Goal: Task Accomplishment & Management: Manage account settings

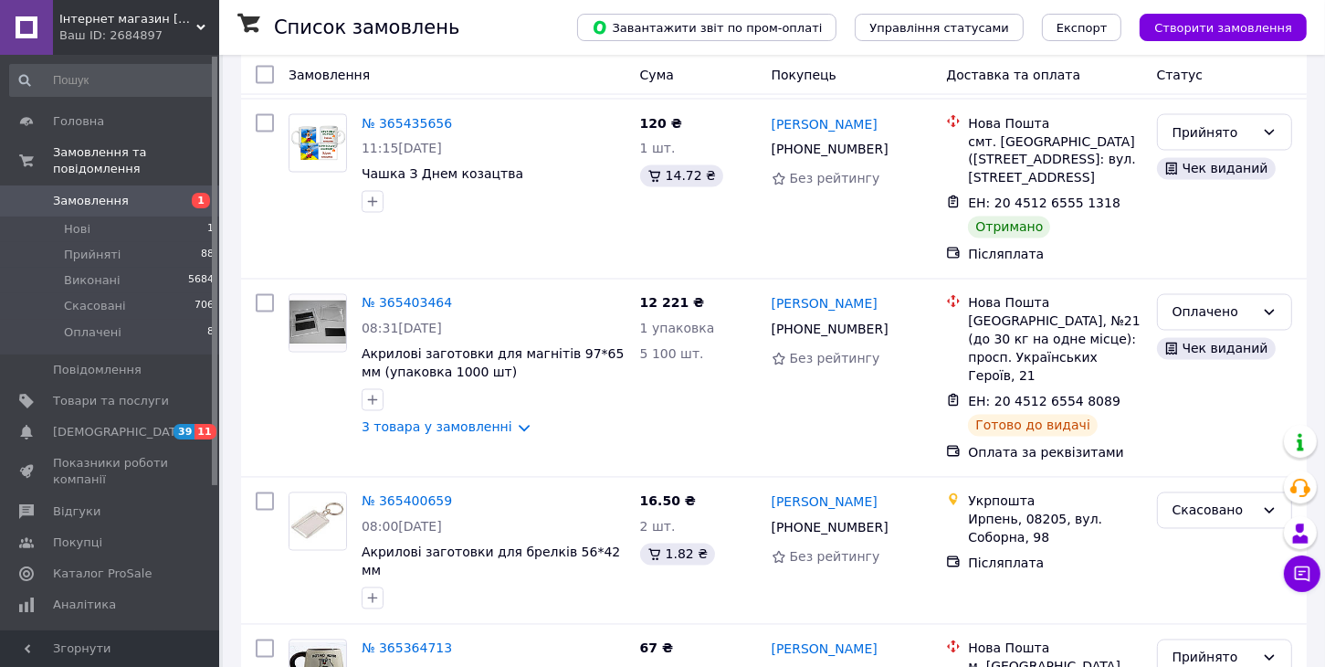
scroll to position [3173, 0]
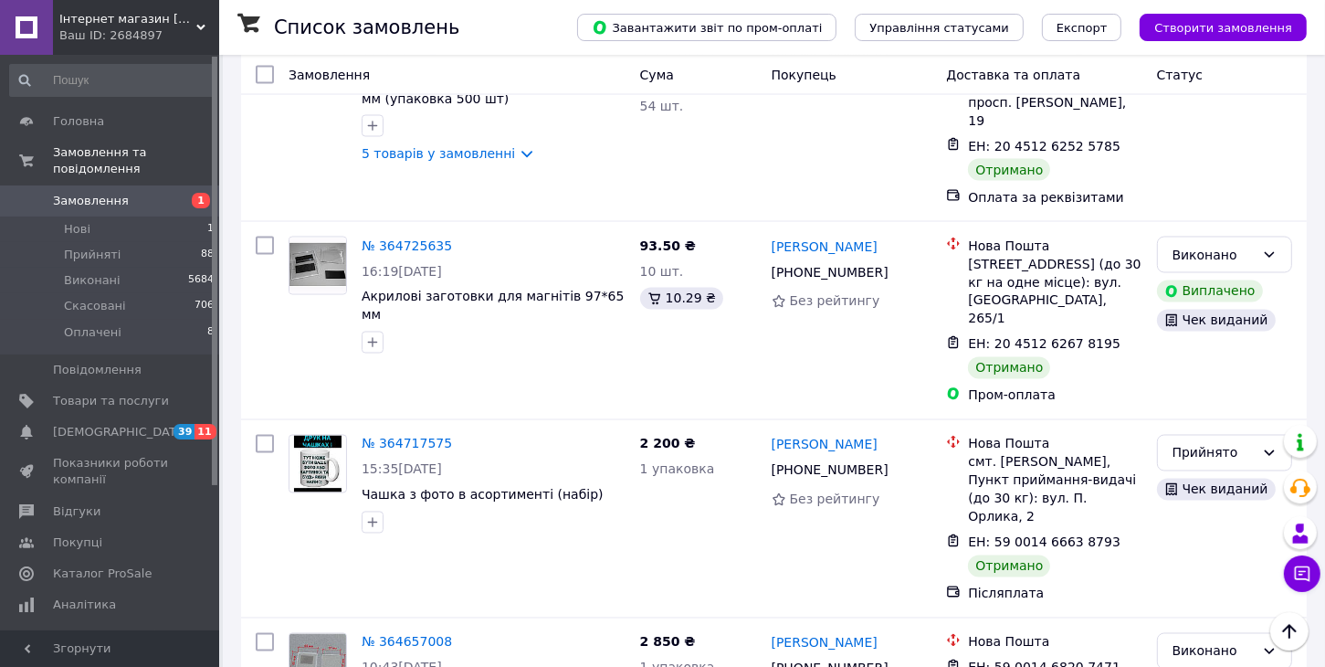
scroll to position [3151, 0]
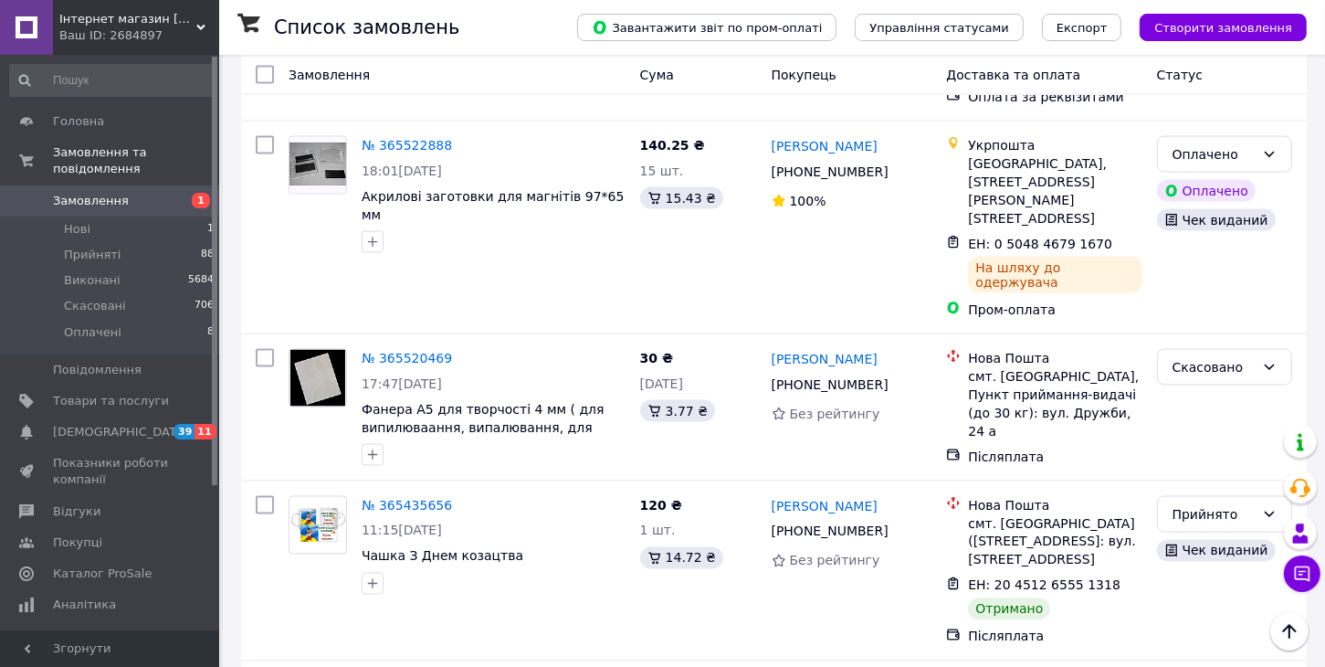
scroll to position [2771, 0]
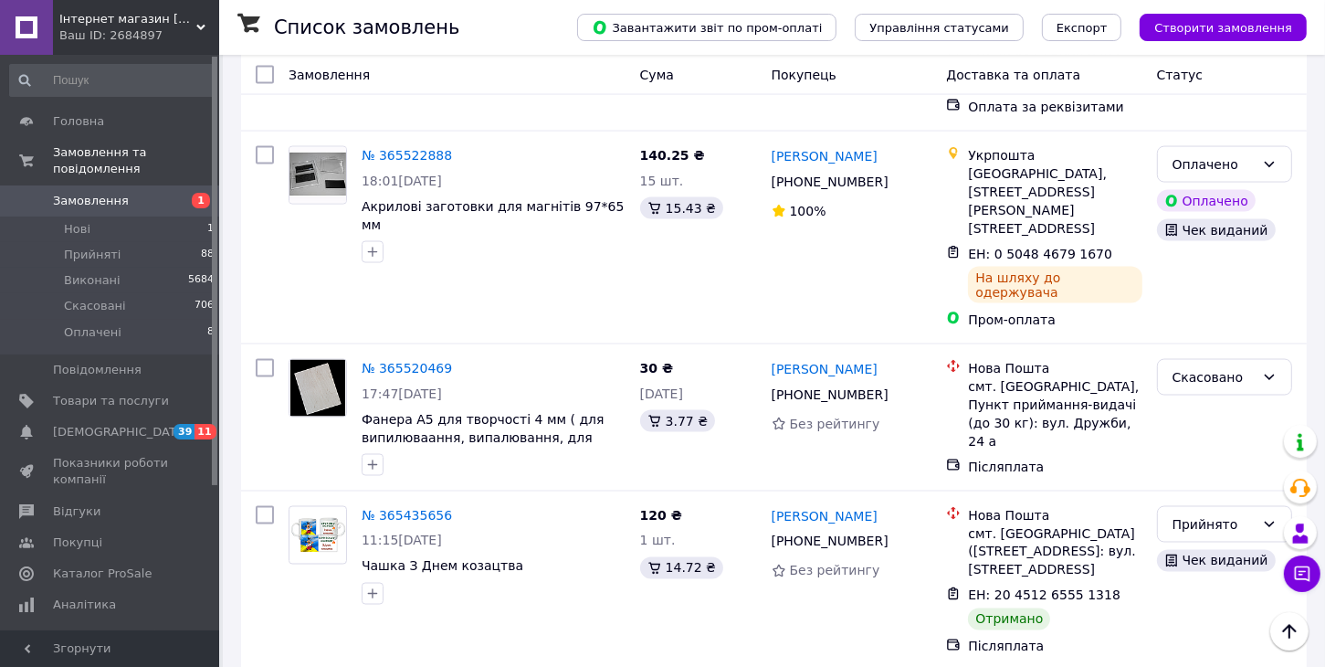
click at [1214, 392] on li "Виконано" at bounding box center [1224, 387] width 133 height 33
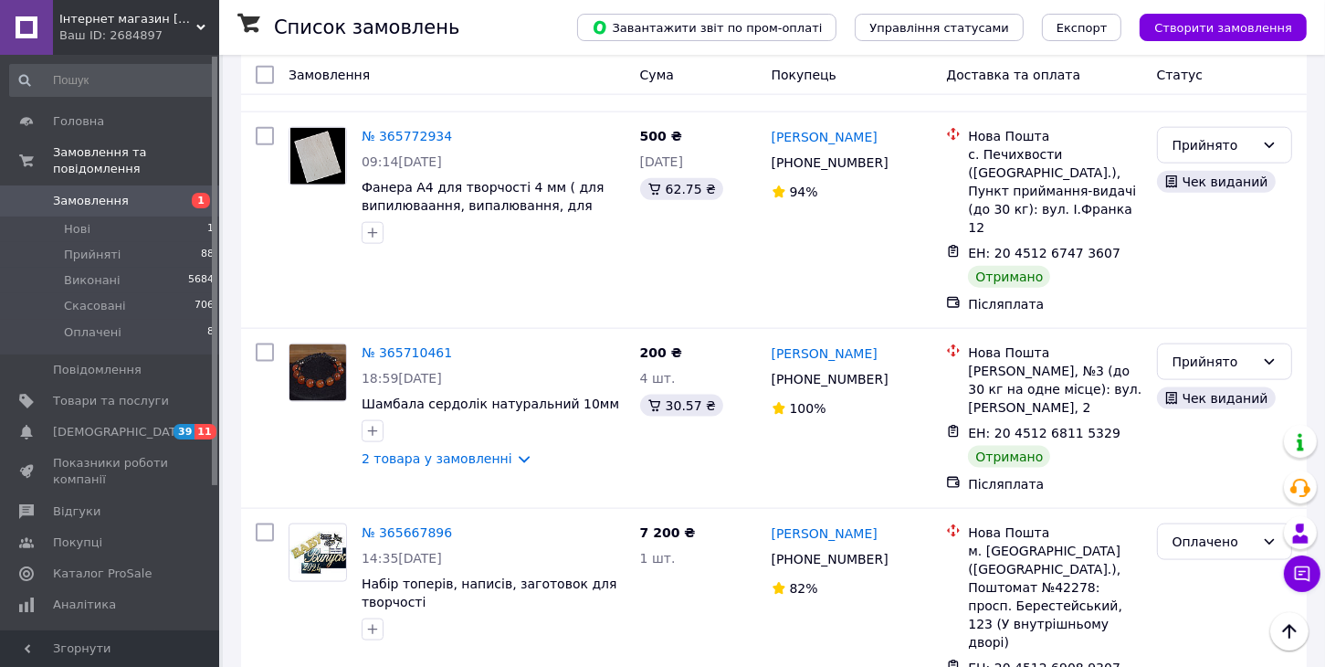
scroll to position [2148, 0]
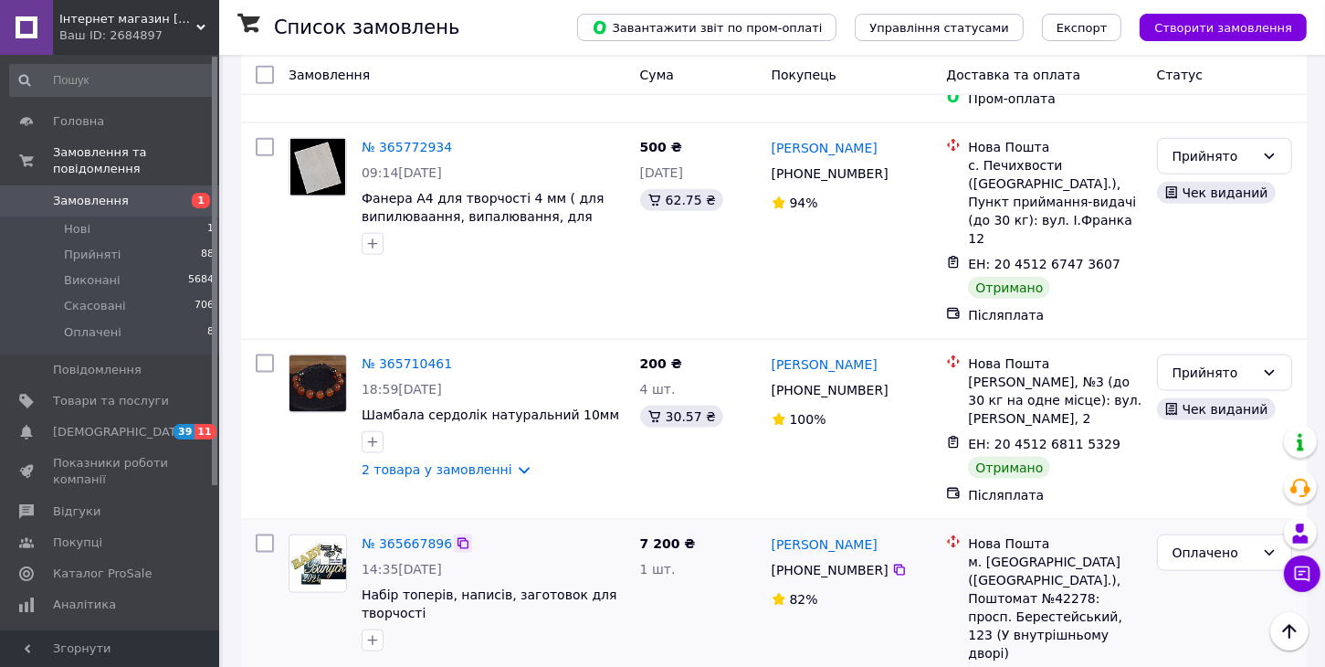
click at [458, 538] on icon at bounding box center [463, 543] width 11 height 11
click at [404, 536] on link "№ 365667896" at bounding box center [407, 543] width 90 height 15
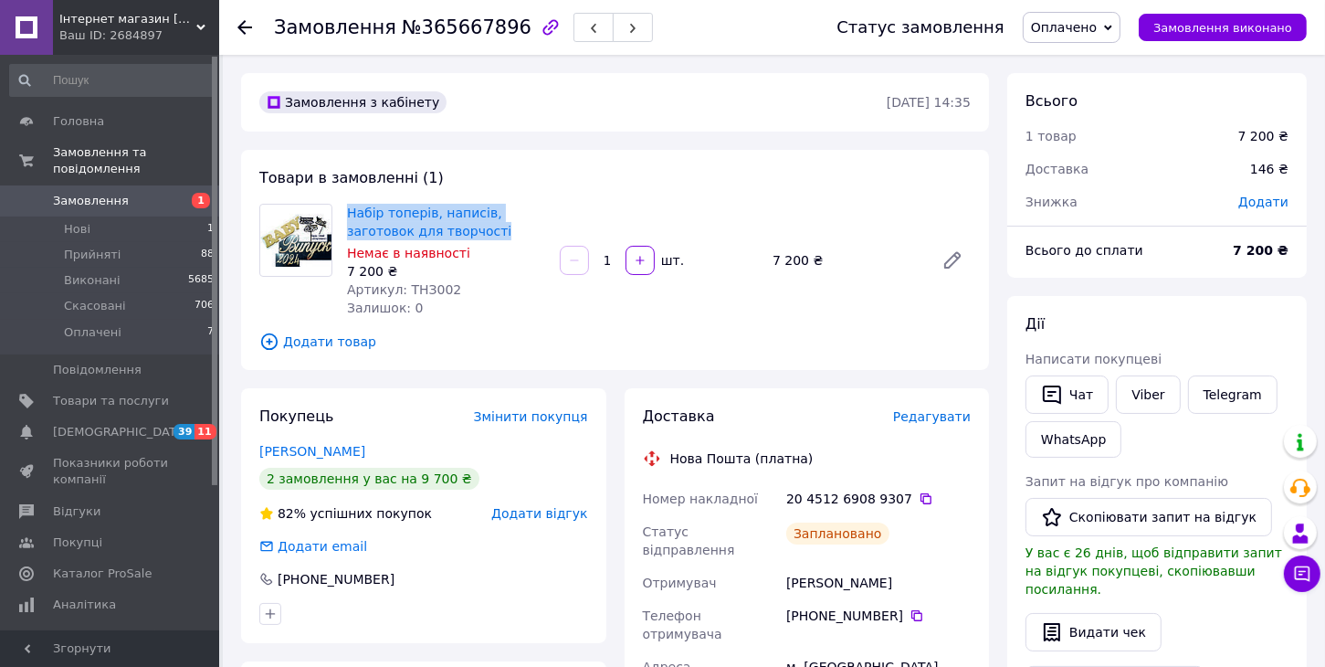
drag, startPoint x: 343, startPoint y: 205, endPoint x: 434, endPoint y: 231, distance: 94.0
click at [434, 231] on div "Набір топерів, написів, заготовок для творчості [PERSON_NAME] в наявності 7 200…" at bounding box center [446, 260] width 213 height 121
copy link "Набір топерів, написів, заготовок для творчості"
click at [1147, 395] on link "Viber" at bounding box center [1148, 394] width 64 height 38
click at [1159, 401] on link "Viber" at bounding box center [1148, 394] width 64 height 38
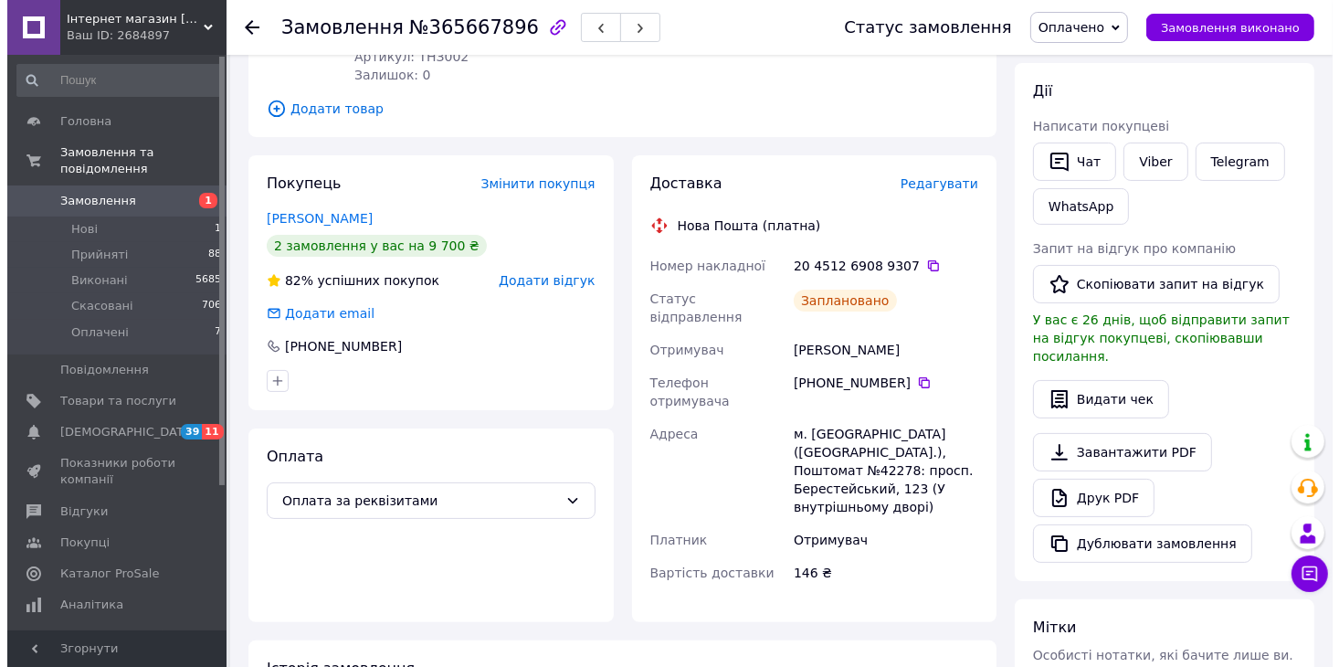
scroll to position [234, 0]
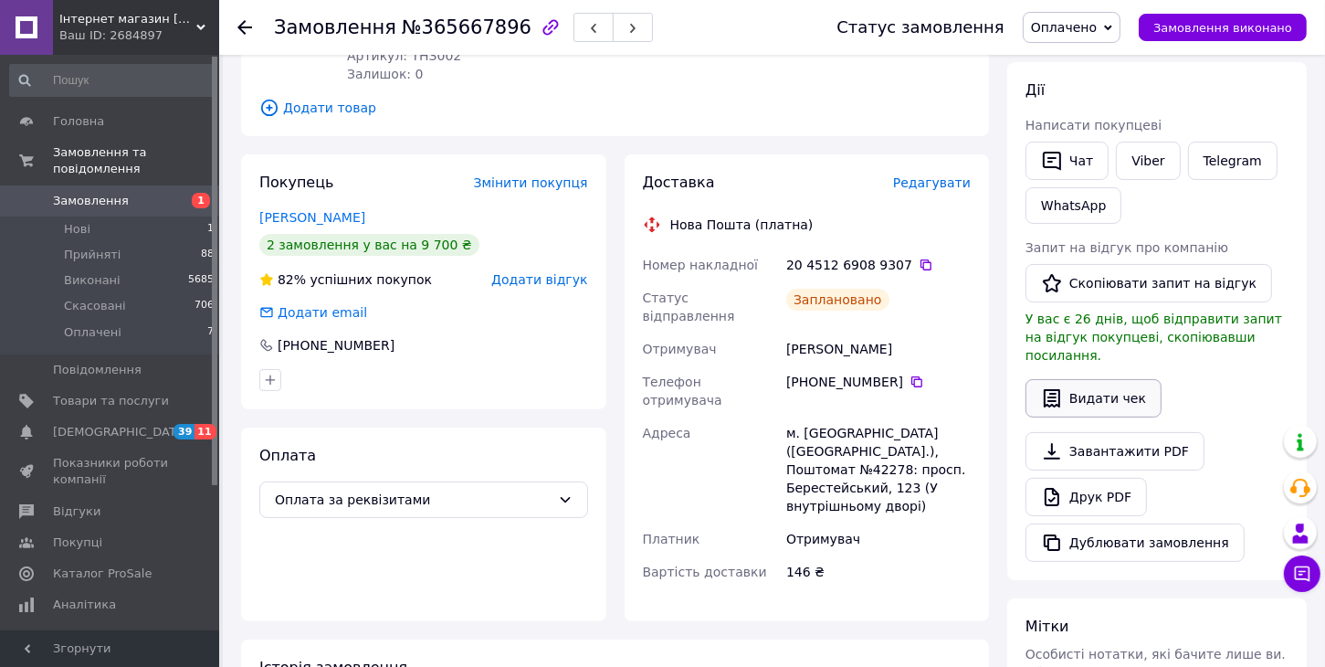
click at [1110, 379] on button "Видати чек" at bounding box center [1094, 398] width 136 height 38
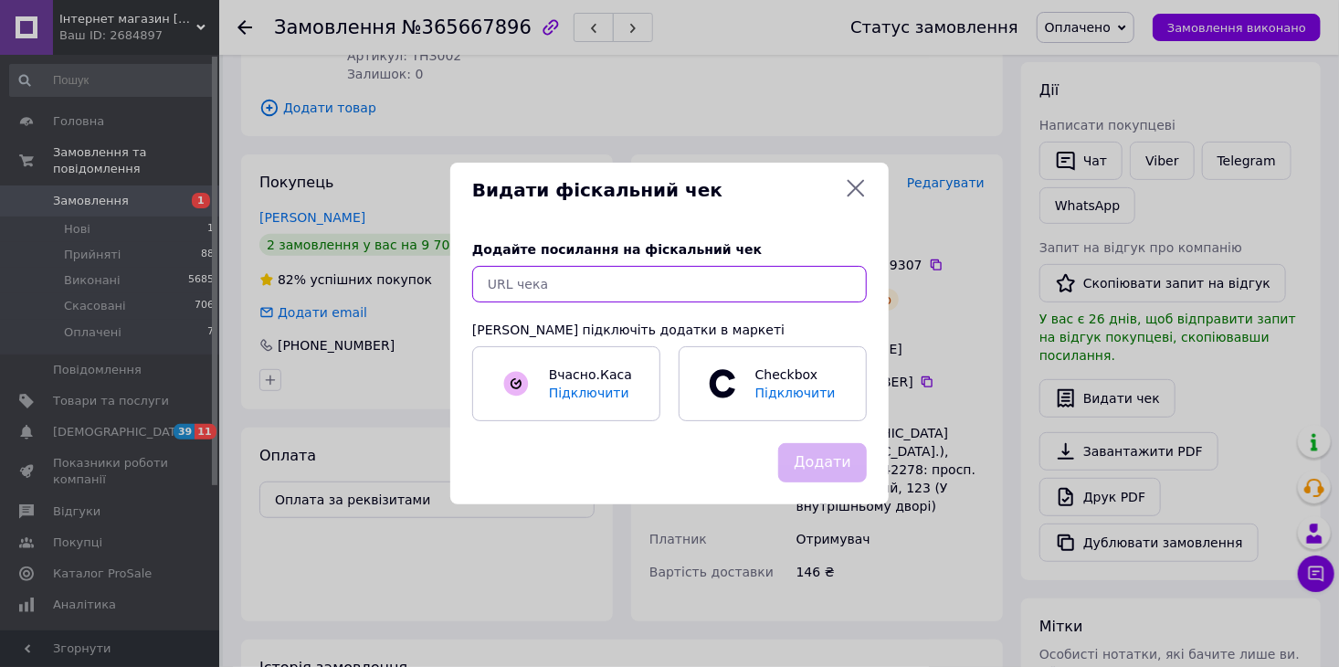
click at [627, 290] on input "text" at bounding box center [669, 284] width 395 height 37
paste input "[URL][DOMAIN_NAME]"
type input "[URL][DOMAIN_NAME]"
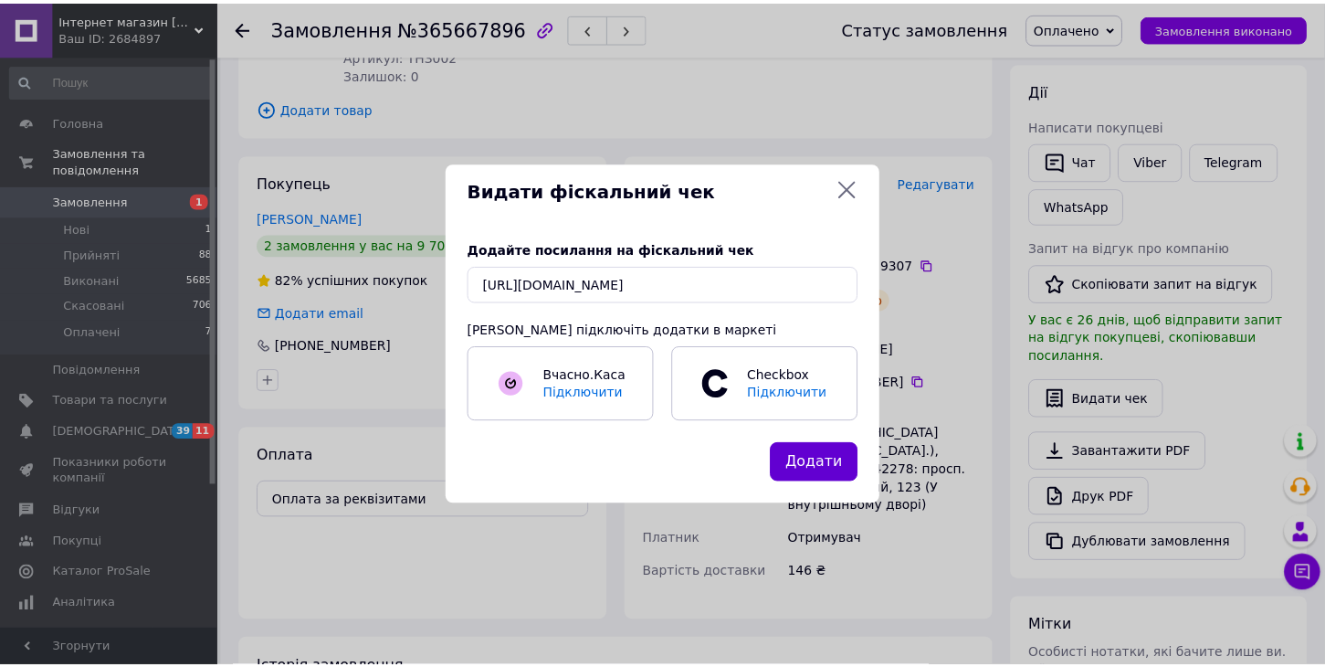
scroll to position [0, 0]
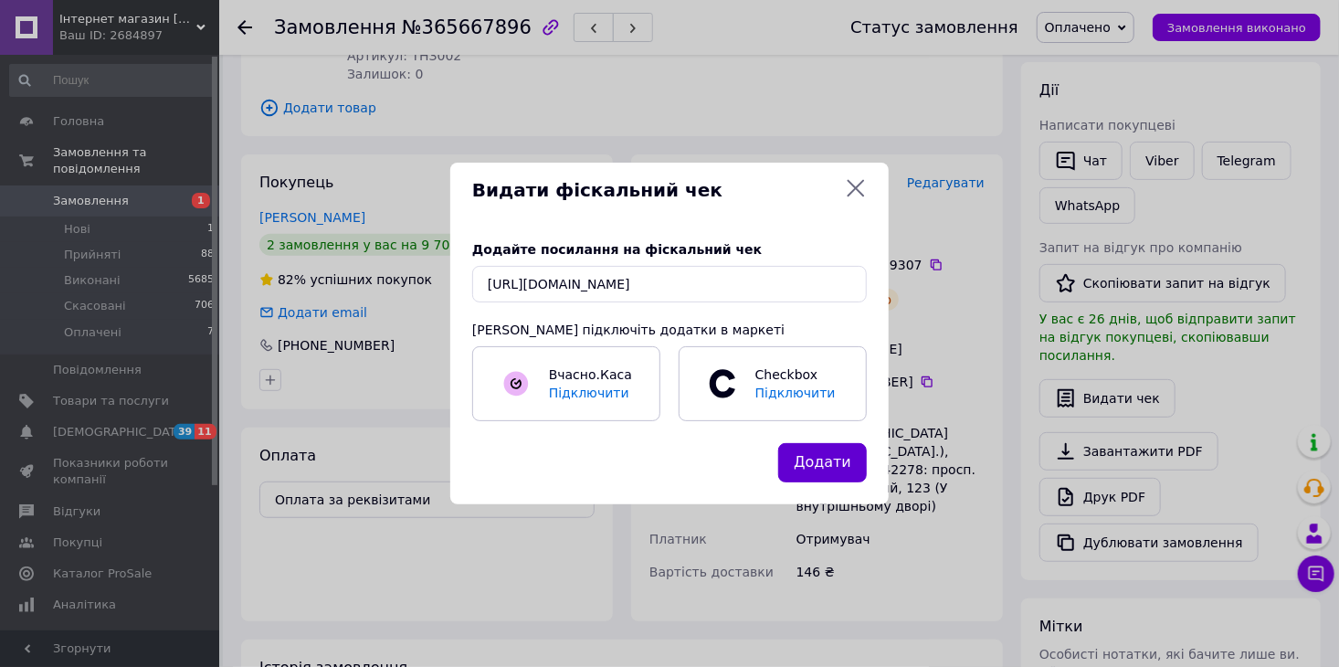
click at [835, 450] on button "Додати" at bounding box center [822, 462] width 89 height 39
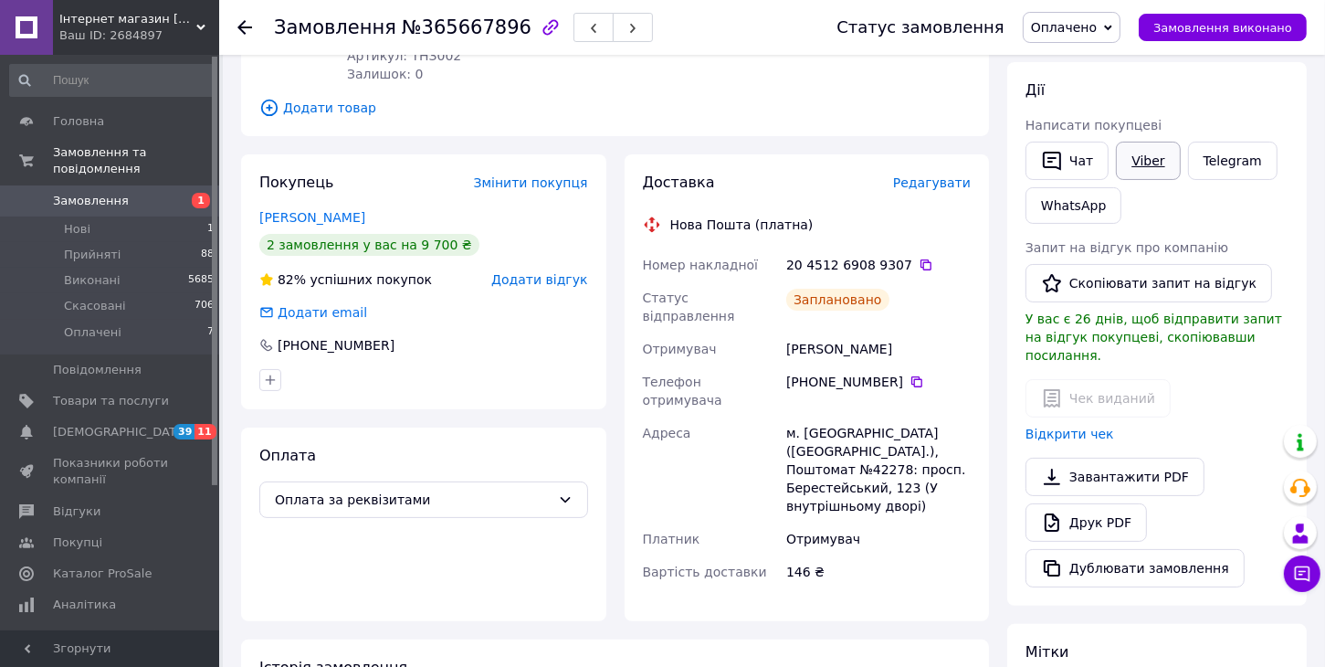
click at [1137, 162] on link "Viber" at bounding box center [1148, 161] width 64 height 38
click at [1112, 28] on icon at bounding box center [1108, 27] width 8 height 5
click at [1086, 93] on li "Виконано" at bounding box center [1072, 91] width 96 height 27
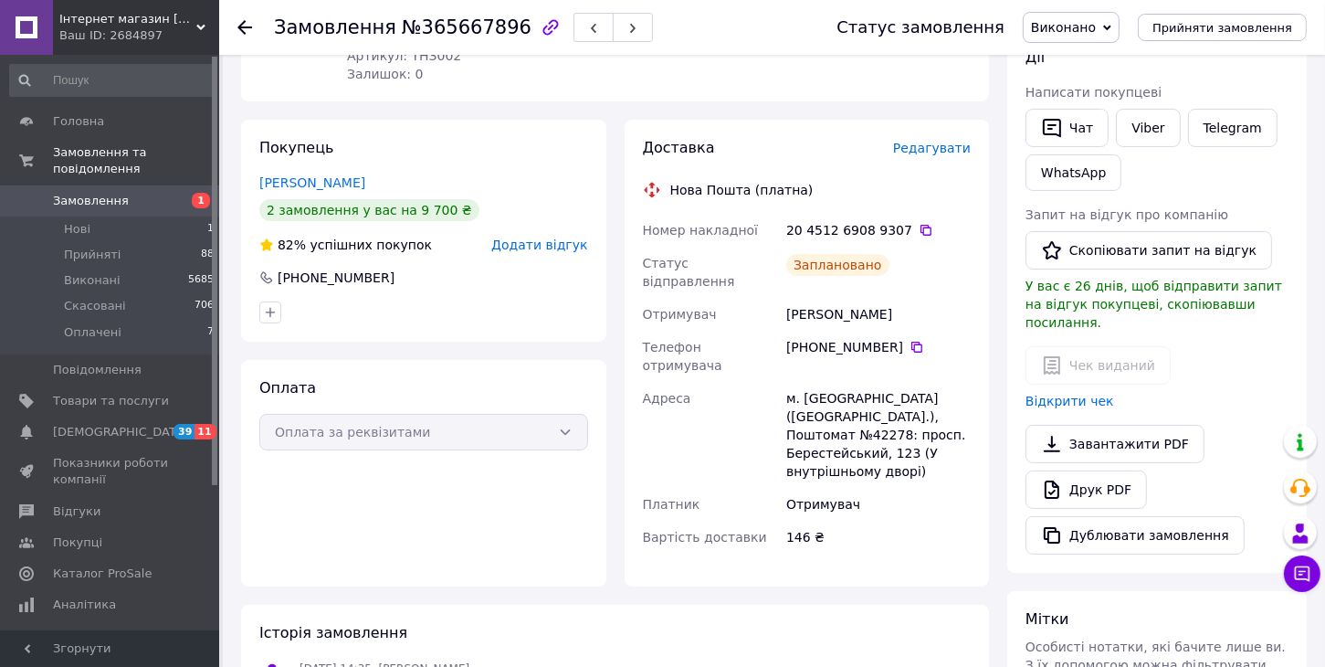
click at [247, 26] on icon at bounding box center [244, 27] width 15 height 15
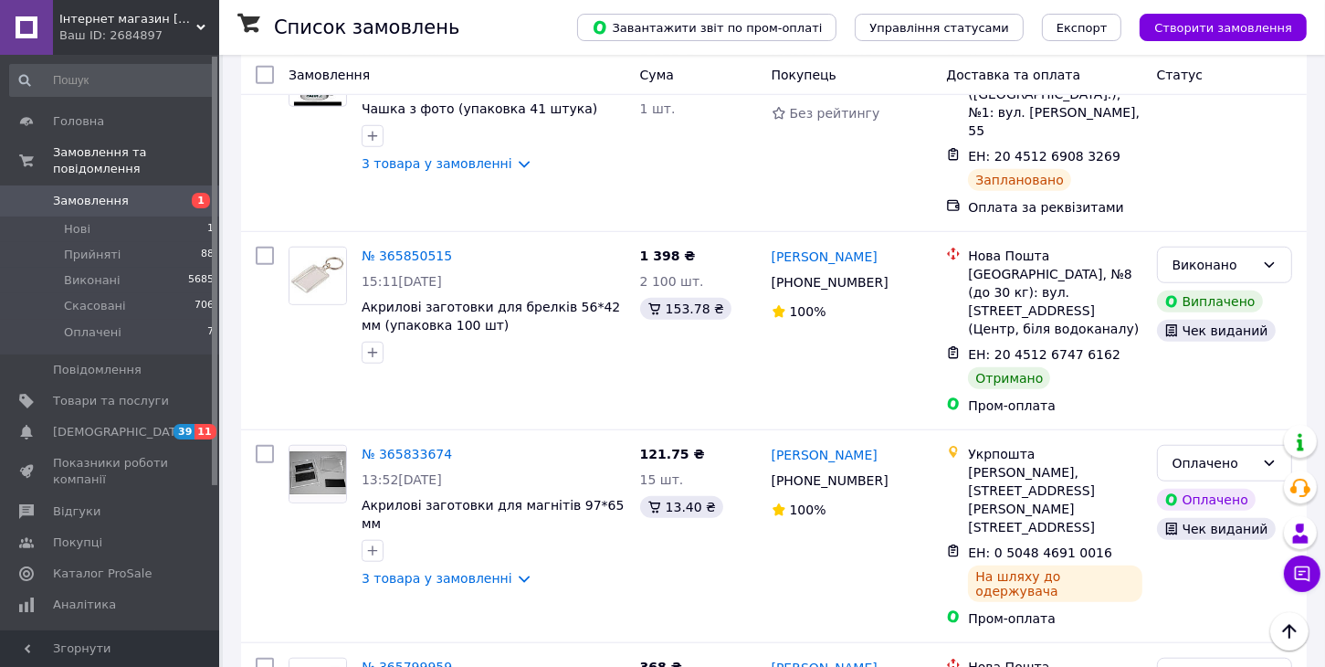
scroll to position [1407, 0]
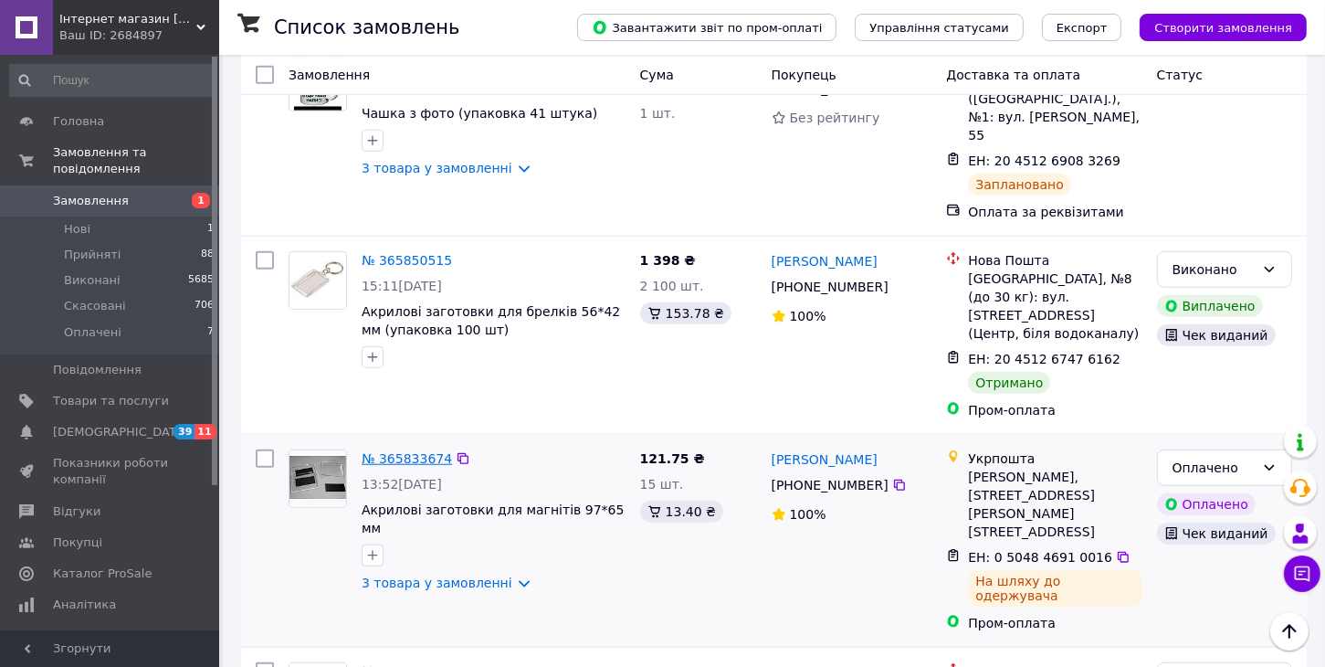
click at [420, 451] on link "№ 365833674" at bounding box center [407, 458] width 90 height 15
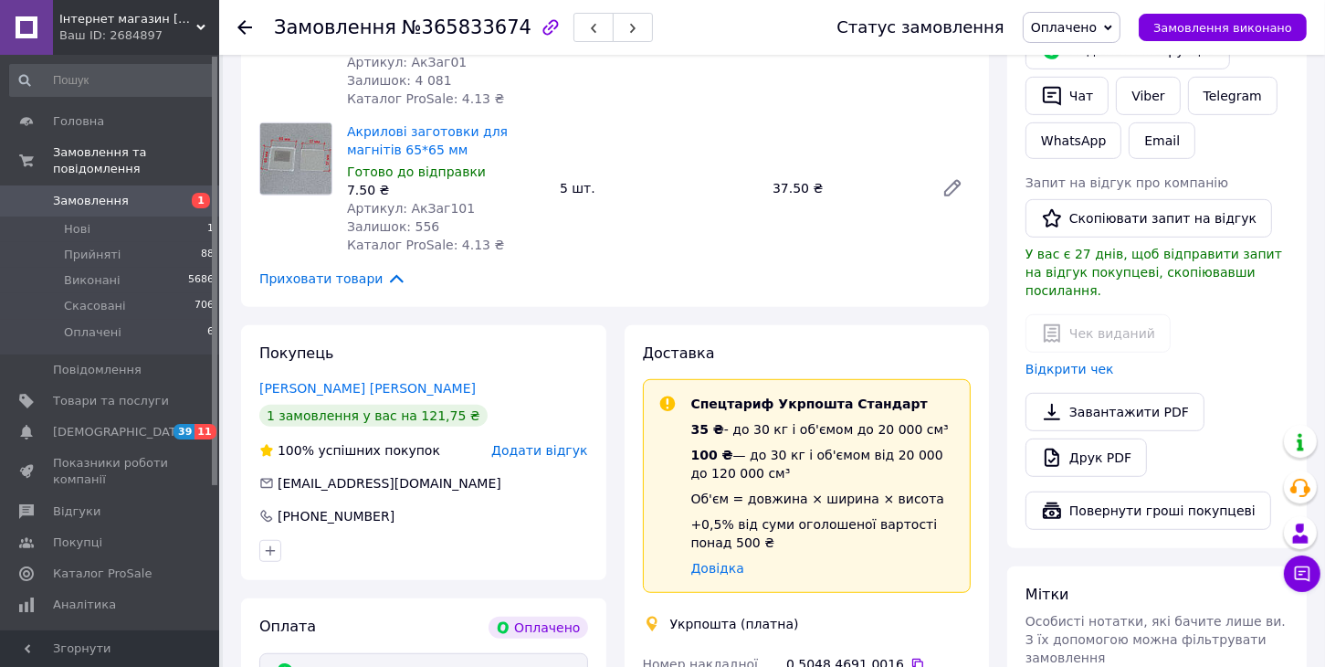
scroll to position [845, 0]
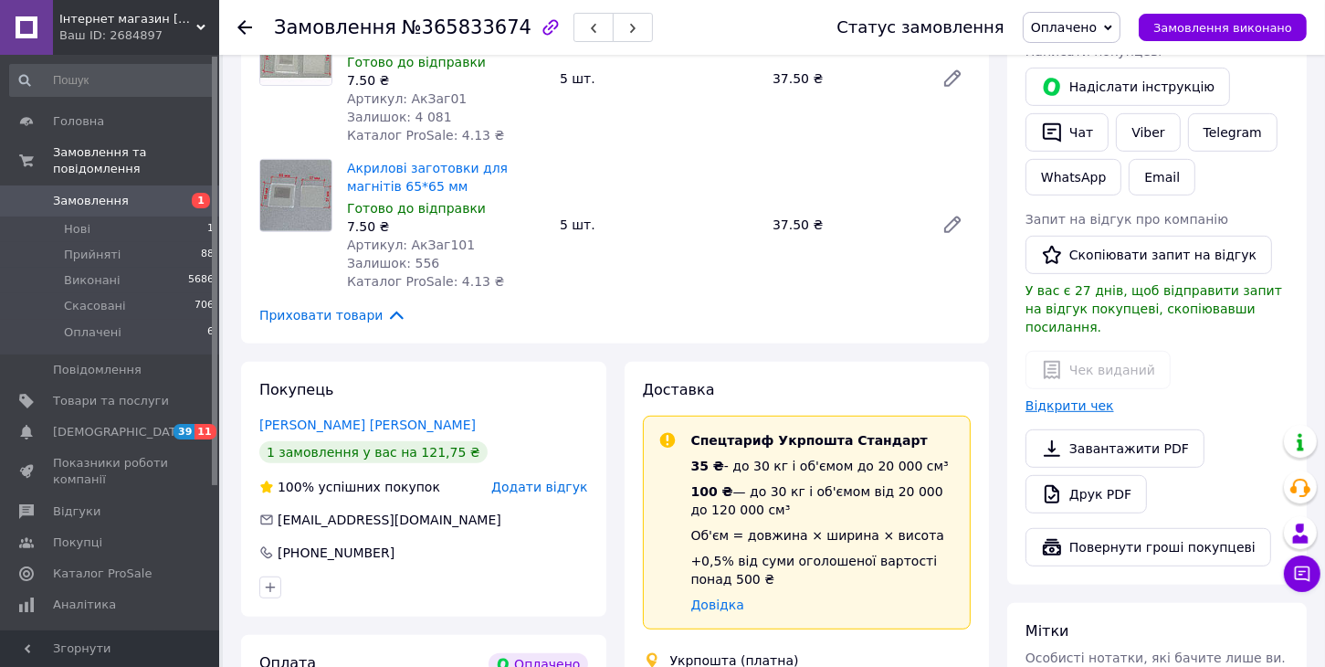
click at [1074, 398] on link "Відкрити чек" at bounding box center [1070, 405] width 89 height 15
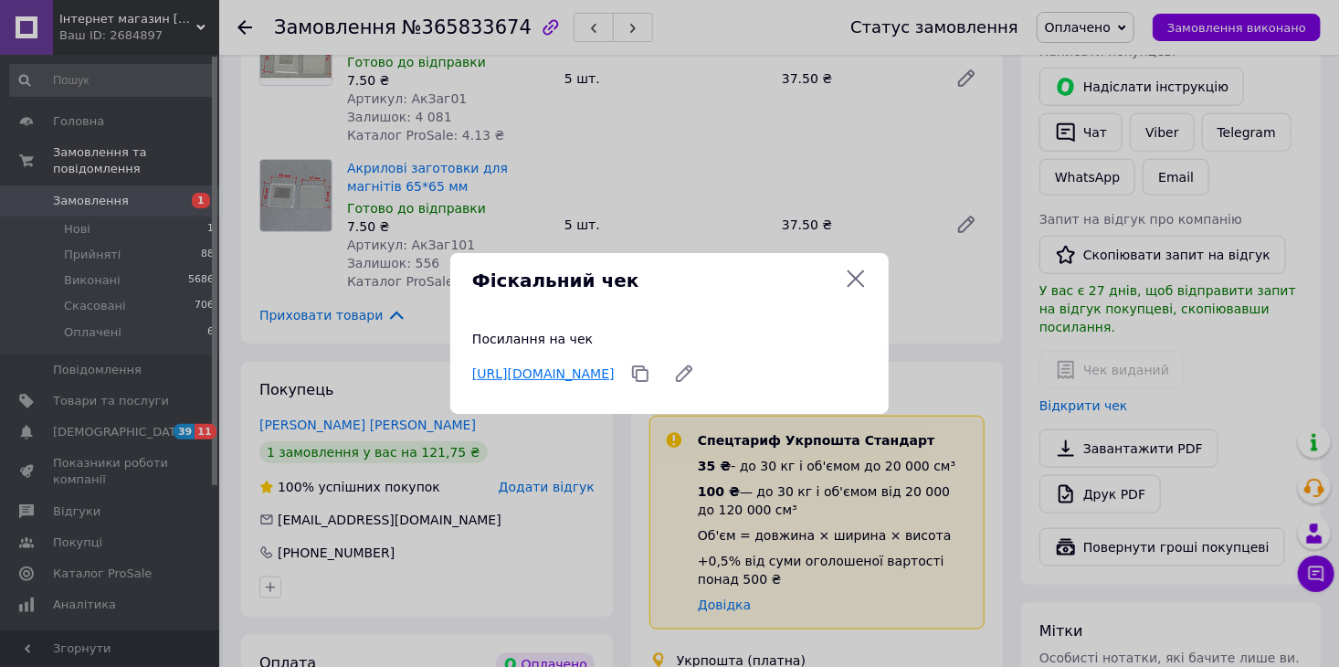
click at [553, 367] on link "[URL][DOMAIN_NAME]" at bounding box center [543, 373] width 142 height 15
click at [239, 23] on div "Фіскальний чек Посилання на чек [URL][DOMAIN_NAME]" at bounding box center [669, 333] width 1339 height 667
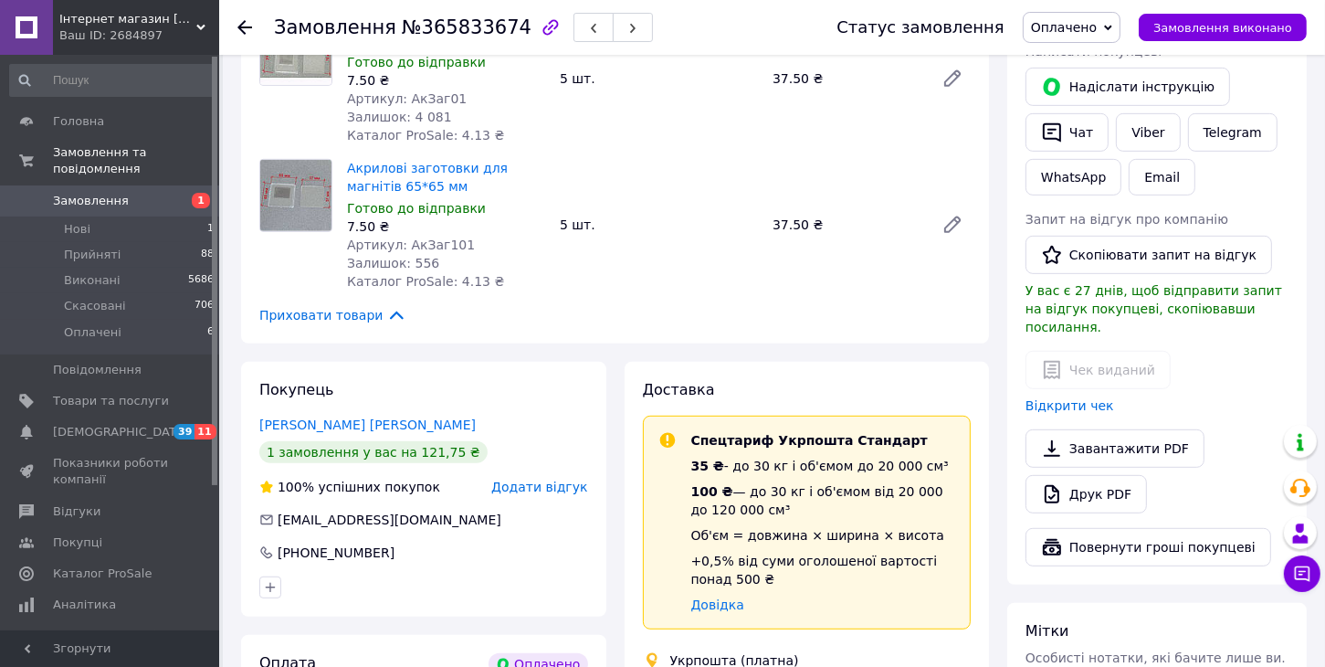
click at [239, 23] on icon at bounding box center [244, 27] width 15 height 15
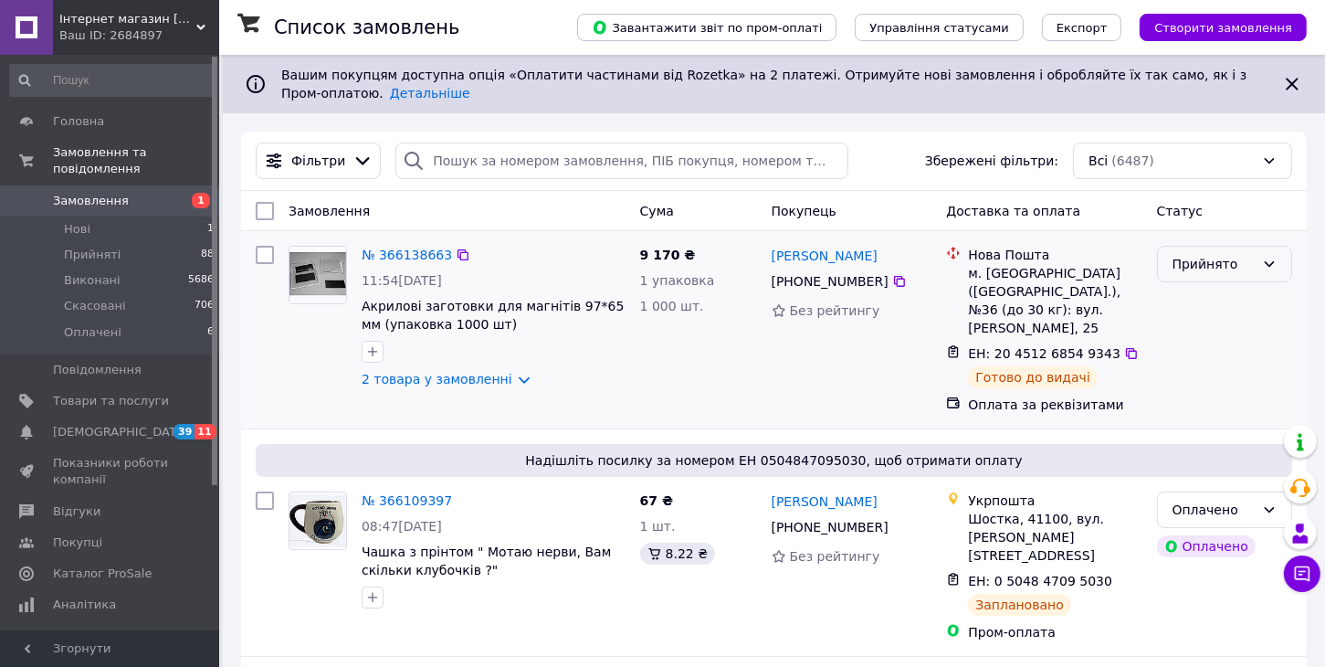
click at [1269, 268] on icon at bounding box center [1269, 264] width 15 height 15
click at [1212, 370] on li "Оплачено" at bounding box center [1224, 369] width 133 height 33
click at [415, 250] on link "№ 366138663" at bounding box center [407, 255] width 90 height 15
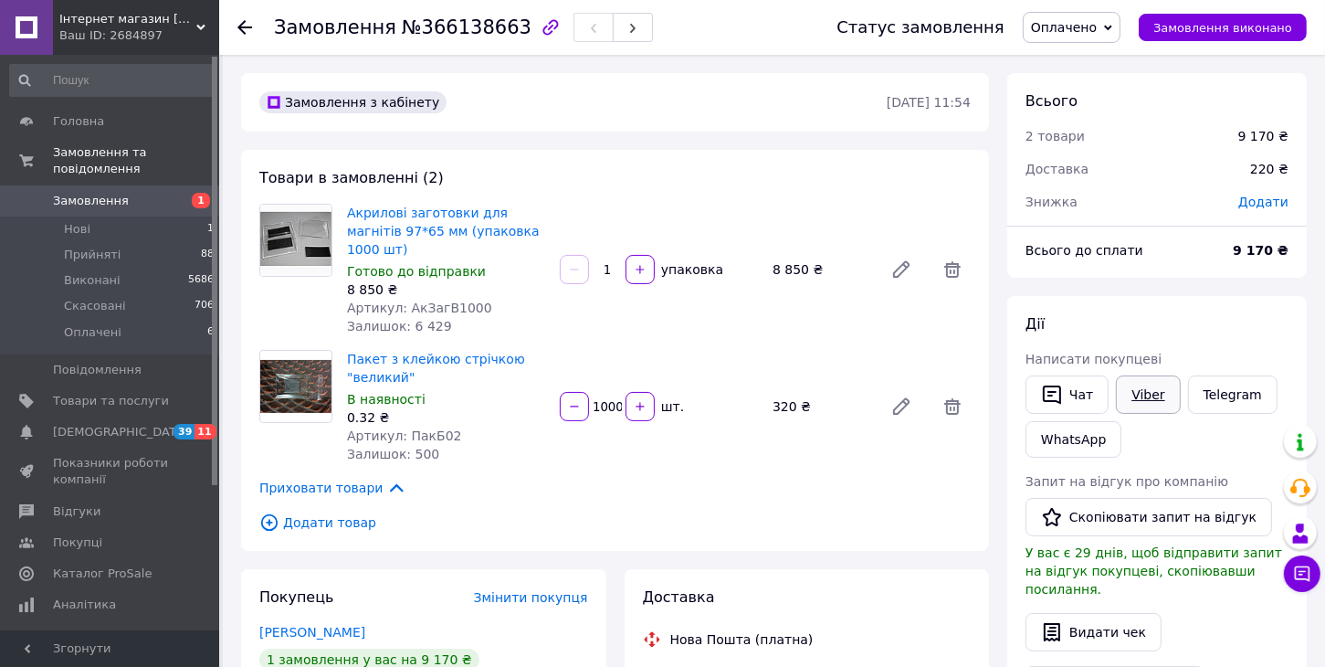
click at [1158, 390] on link "Viber" at bounding box center [1148, 394] width 64 height 38
click at [1146, 399] on link "Viber" at bounding box center [1148, 394] width 64 height 38
drag, startPoint x: 410, startPoint y: 23, endPoint x: 497, endPoint y: 30, distance: 87.1
click at [497, 30] on span "№366138663" at bounding box center [467, 27] width 130 height 22
copy span "366138663"
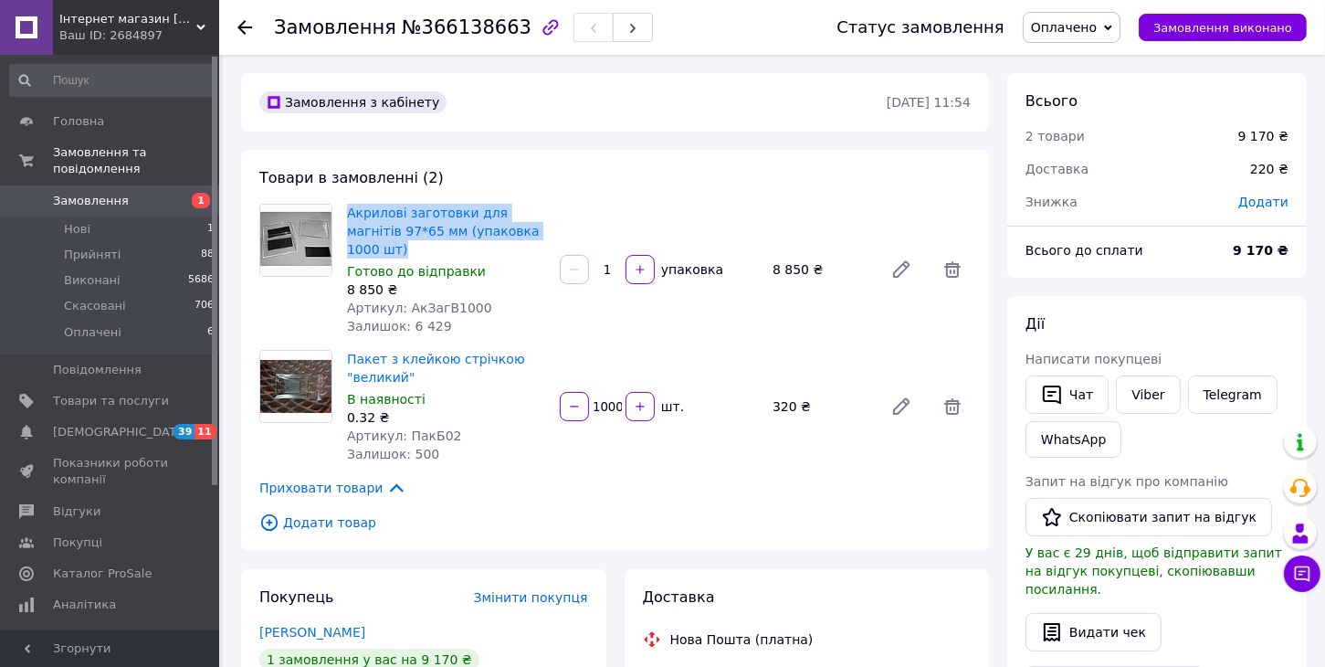
drag, startPoint x: 339, startPoint y: 207, endPoint x: 539, endPoint y: 232, distance: 201.5
click at [539, 232] on div "Акрилові заготовки для магнітів 97*65 мм (упаковка 1000 шт) Готово до відправки…" at bounding box center [615, 270] width 726 height 132
copy div "Акрилові заготовки для магнітів 97*65 мм (упаковка 1000 шт)"
click at [593, 322] on div "Товари в замовленні (2) Акрилові заготовки для магнітів 97*65 мм (упаковка 1000…" at bounding box center [615, 350] width 748 height 401
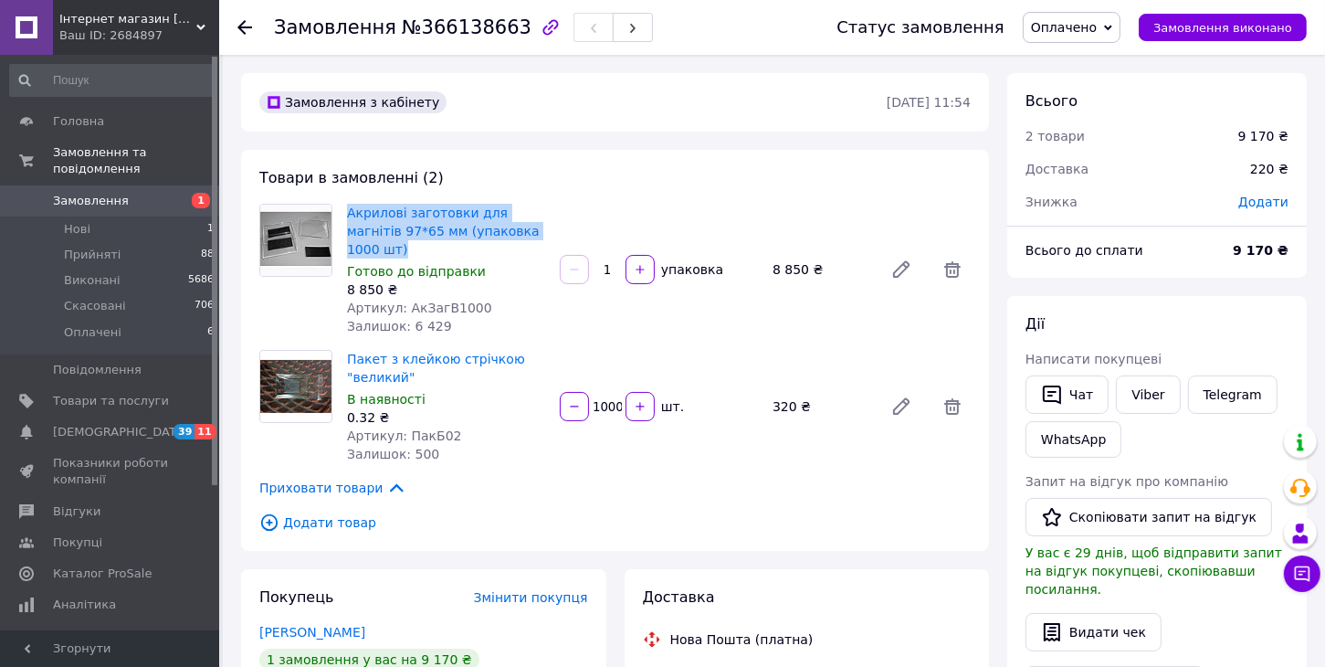
drag, startPoint x: 342, startPoint y: 207, endPoint x: 527, endPoint y: 237, distance: 186.8
click at [527, 237] on div "Акрилові заготовки для магнітів 97*65 мм (упаковка 1000 шт) Готово до відправки…" at bounding box center [446, 269] width 213 height 139
copy link "Акрилові заготовки для магнітів 97*65 мм (упаковка 1000 шт)"
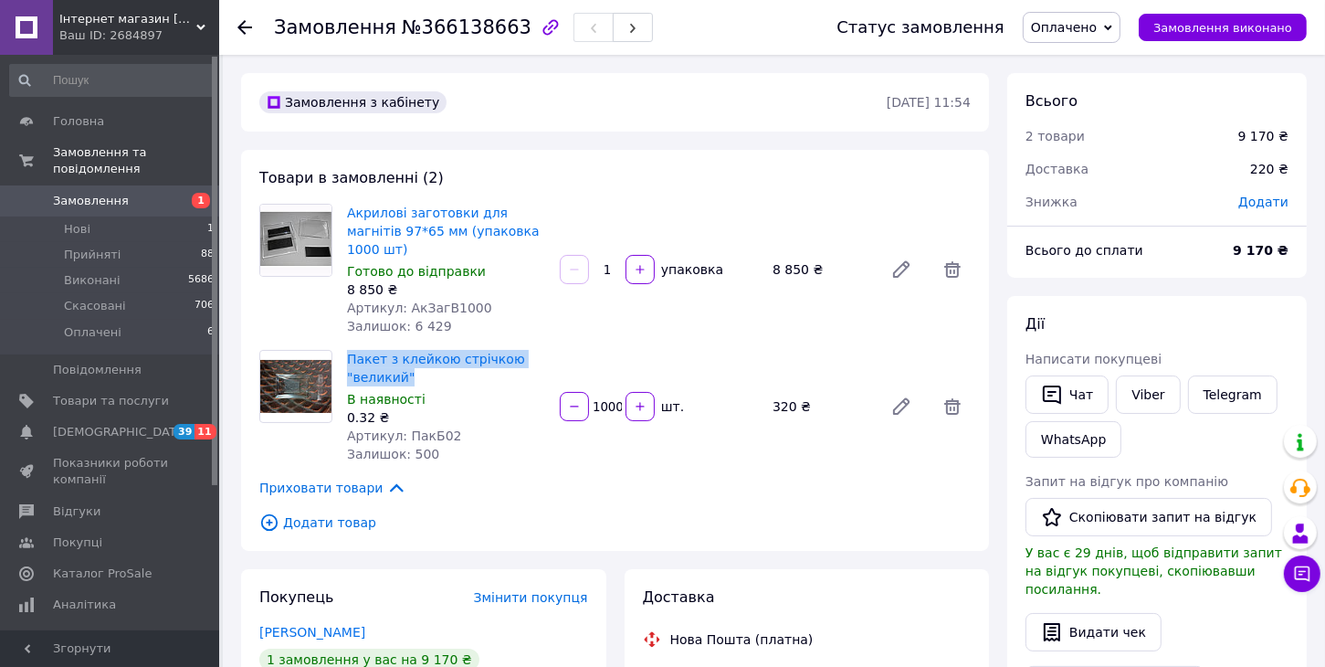
drag, startPoint x: 342, startPoint y: 335, endPoint x: 422, endPoint y: 360, distance: 84.1
click at [422, 360] on div "Пакет з клейкою стрічкою "великий" В наявності 0.32 ₴ Артикул: ПакБ02 Залишок: …" at bounding box center [446, 406] width 213 height 121
copy link "Пакет з клейкою стрічкою "великий""
click at [1081, 613] on button "Видати чек" at bounding box center [1094, 632] width 136 height 38
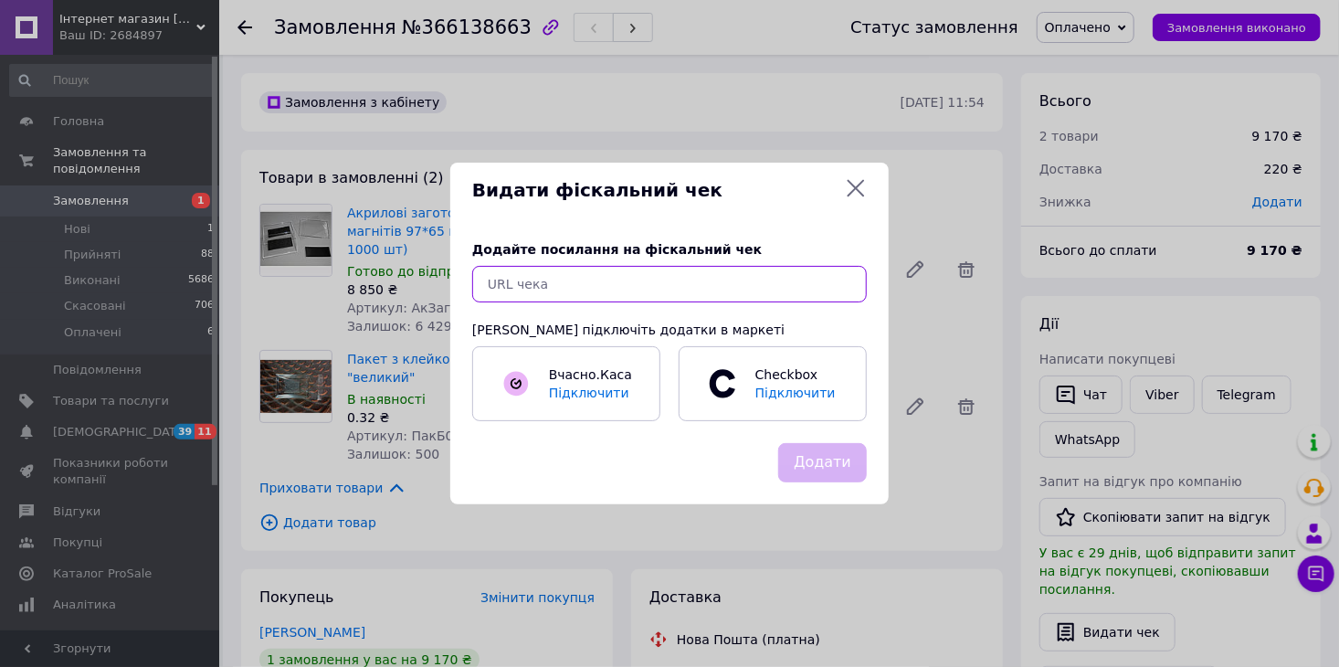
click at [577, 292] on input "text" at bounding box center [669, 284] width 395 height 37
paste input "[URL][DOMAIN_NAME]"
type input "[URL][DOMAIN_NAME]"
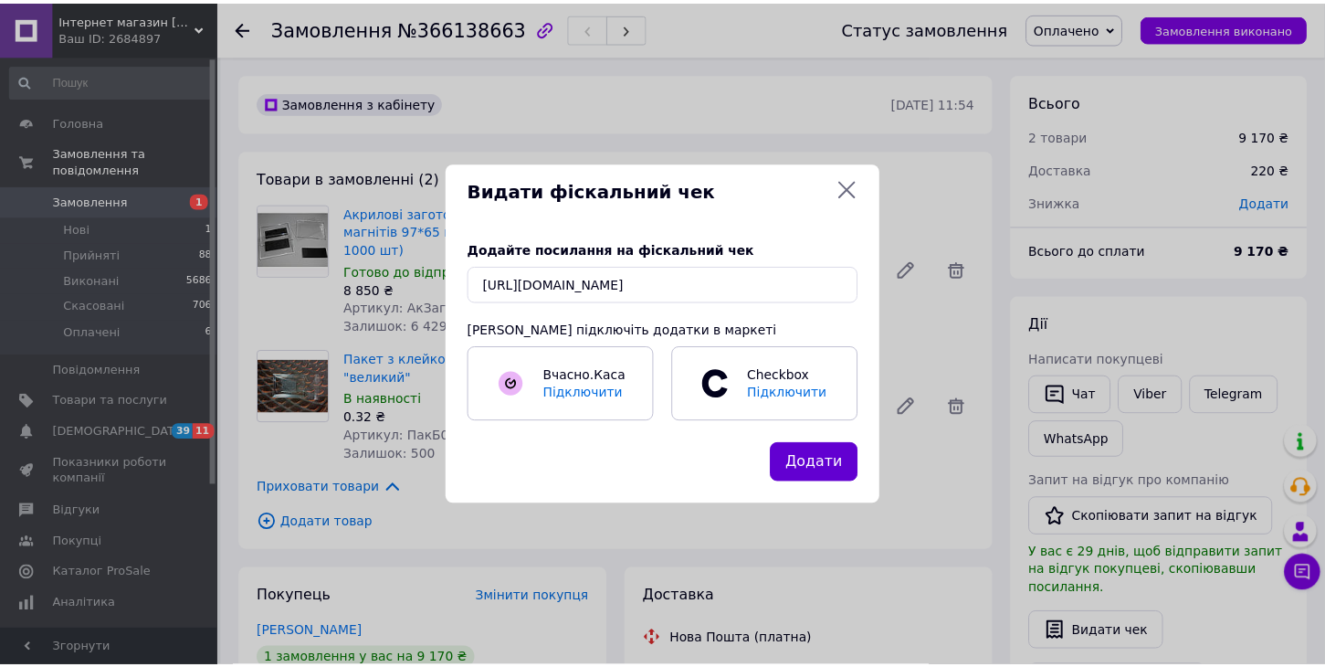
scroll to position [0, 0]
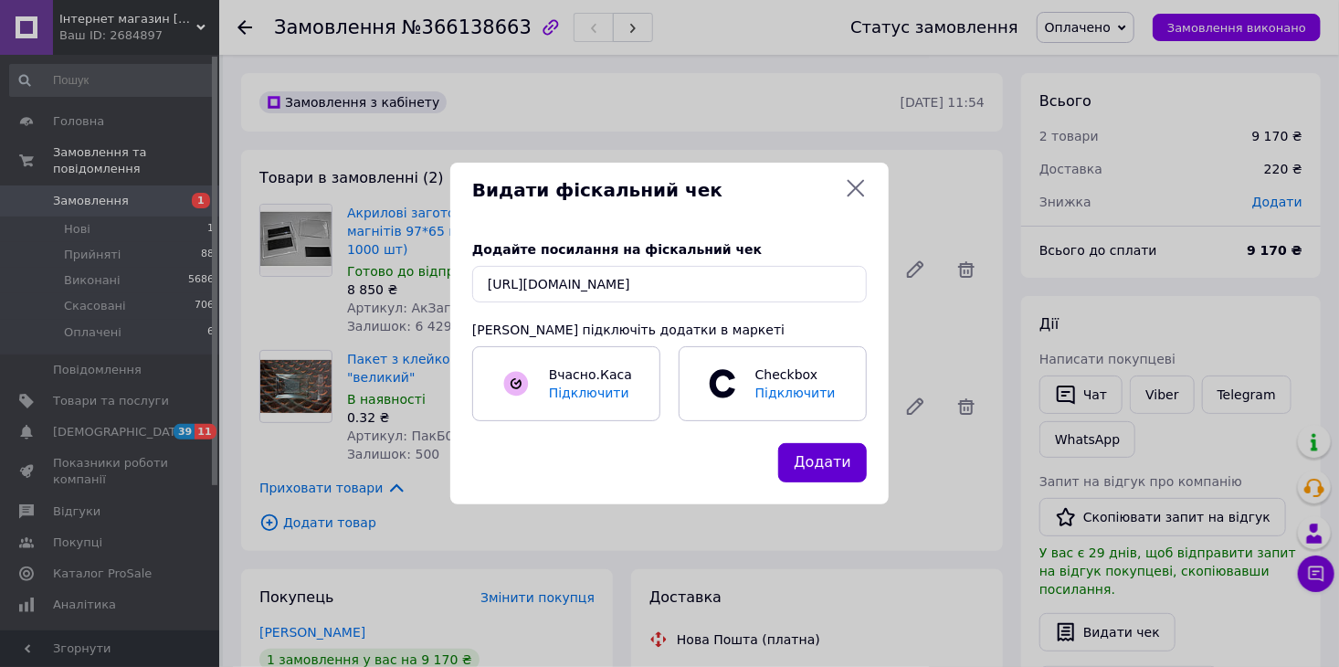
click at [829, 462] on button "Додати" at bounding box center [822, 462] width 89 height 39
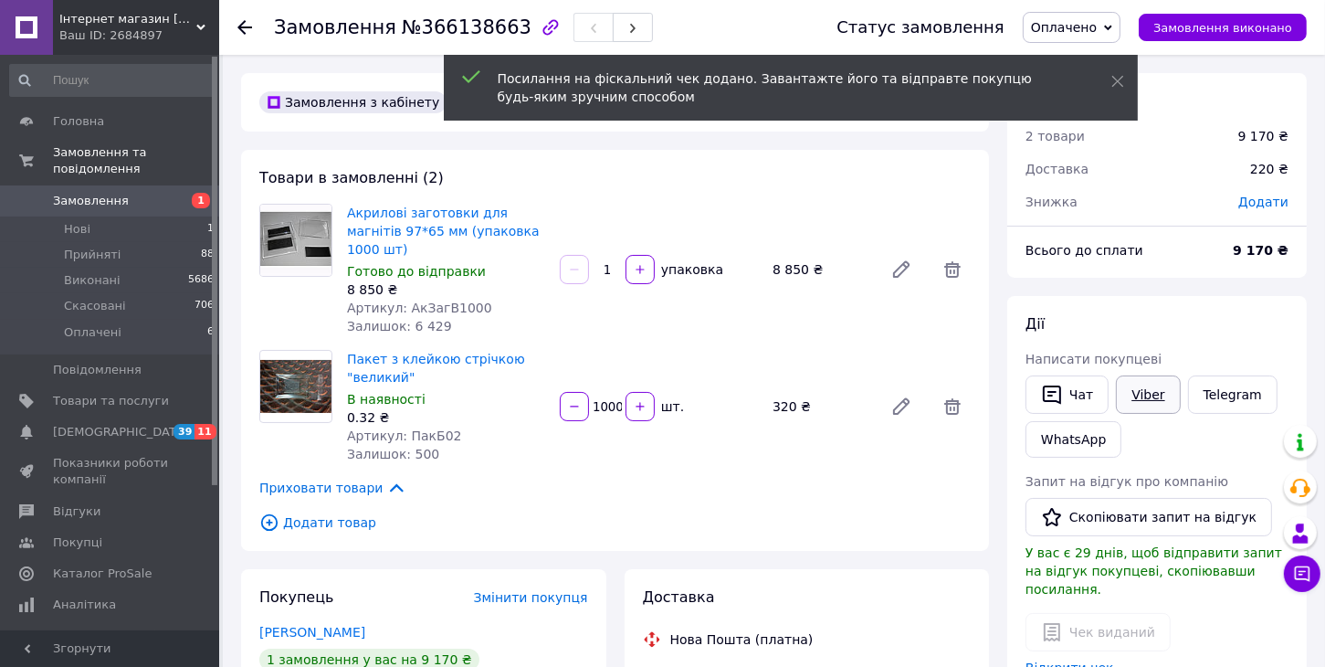
click at [1149, 381] on link "Viber" at bounding box center [1148, 394] width 64 height 38
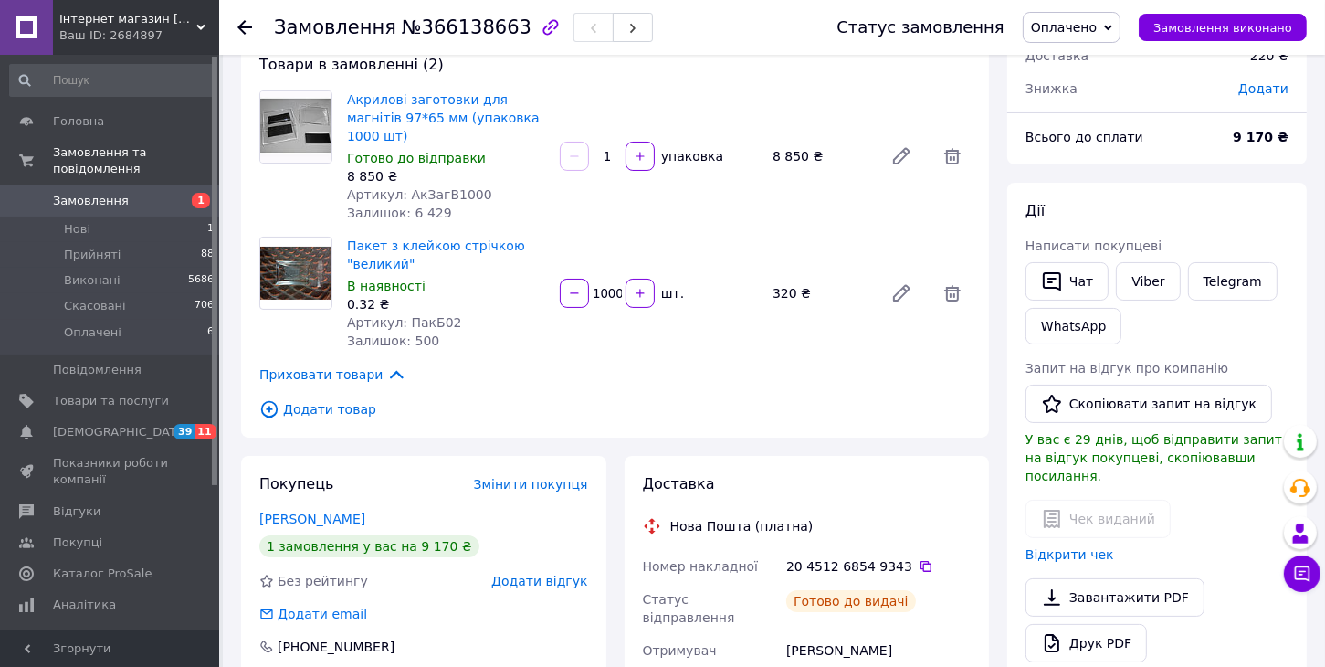
scroll to position [114, 0]
click at [1112, 24] on icon at bounding box center [1108, 28] width 8 height 8
click at [1081, 91] on li "Виконано" at bounding box center [1072, 91] width 96 height 27
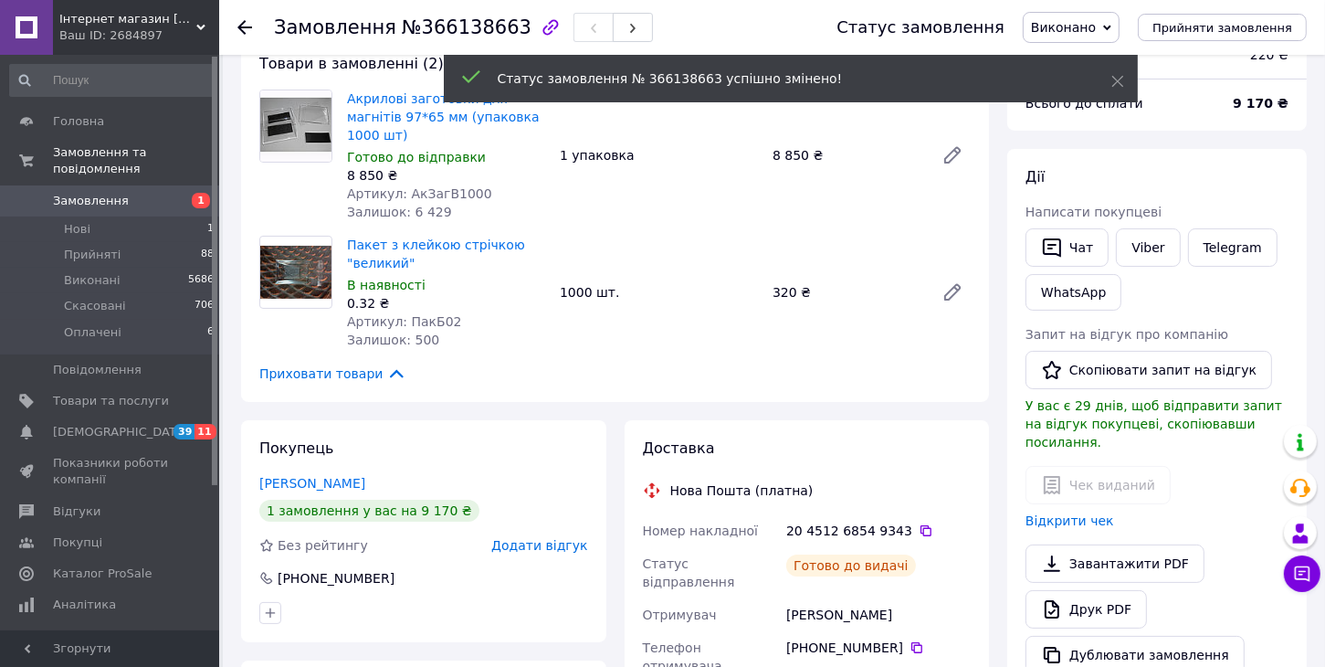
click at [244, 23] on icon at bounding box center [244, 27] width 15 height 15
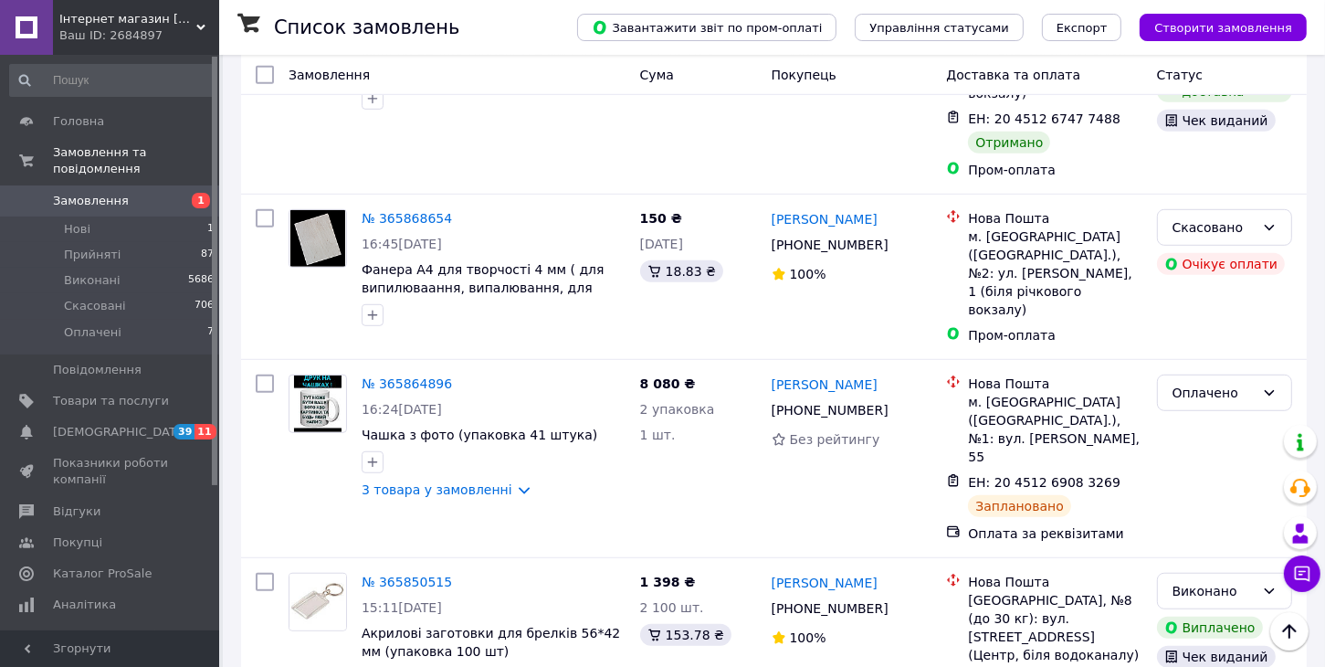
scroll to position [1049, 0]
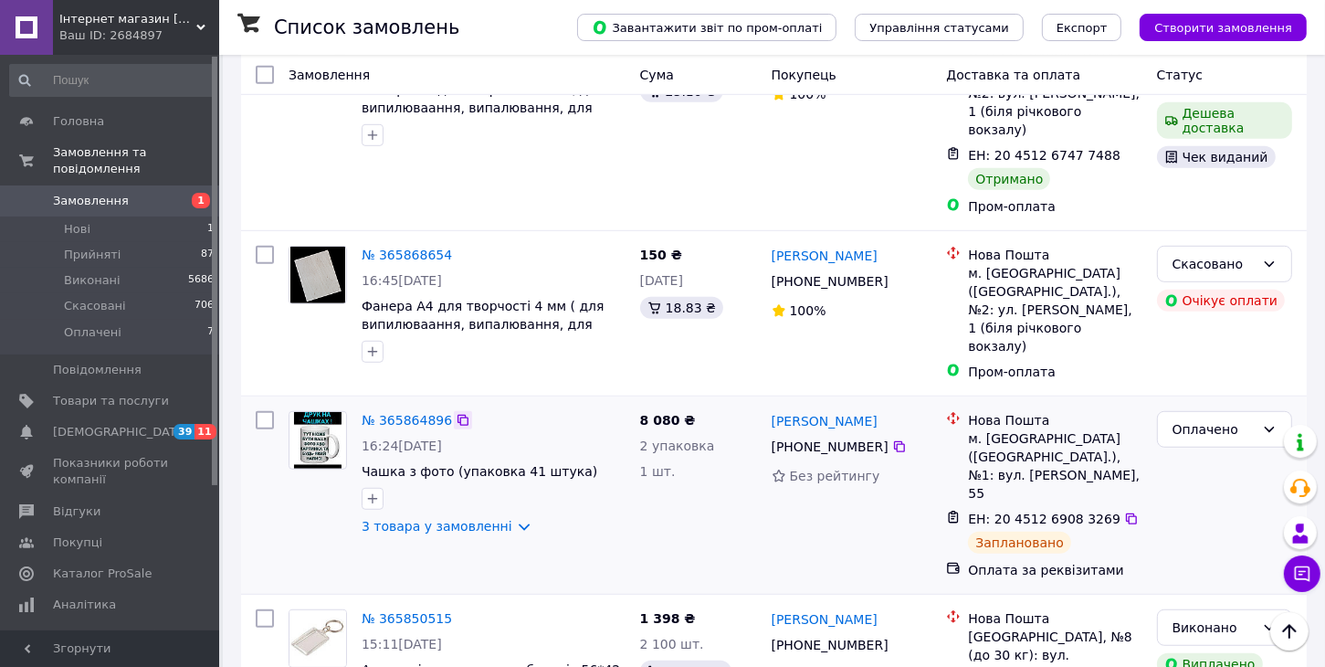
click at [456, 413] on icon at bounding box center [463, 420] width 15 height 15
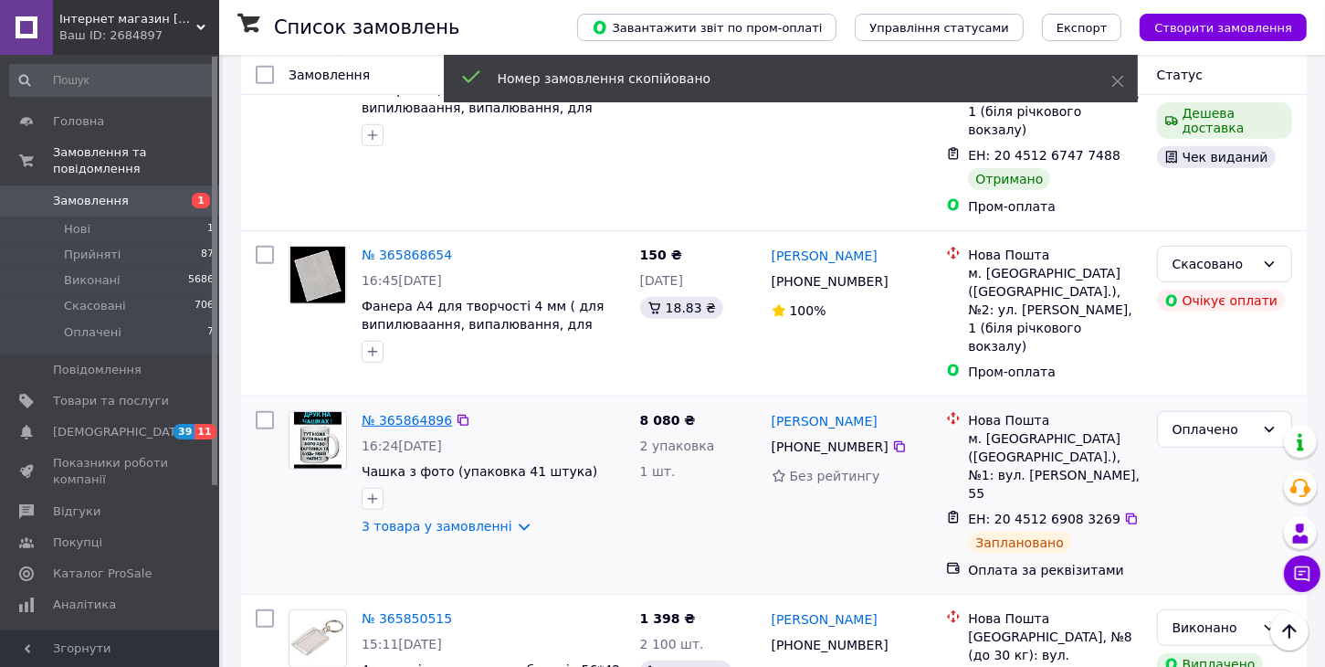
click at [416, 413] on link "№ 365864896" at bounding box center [407, 420] width 90 height 15
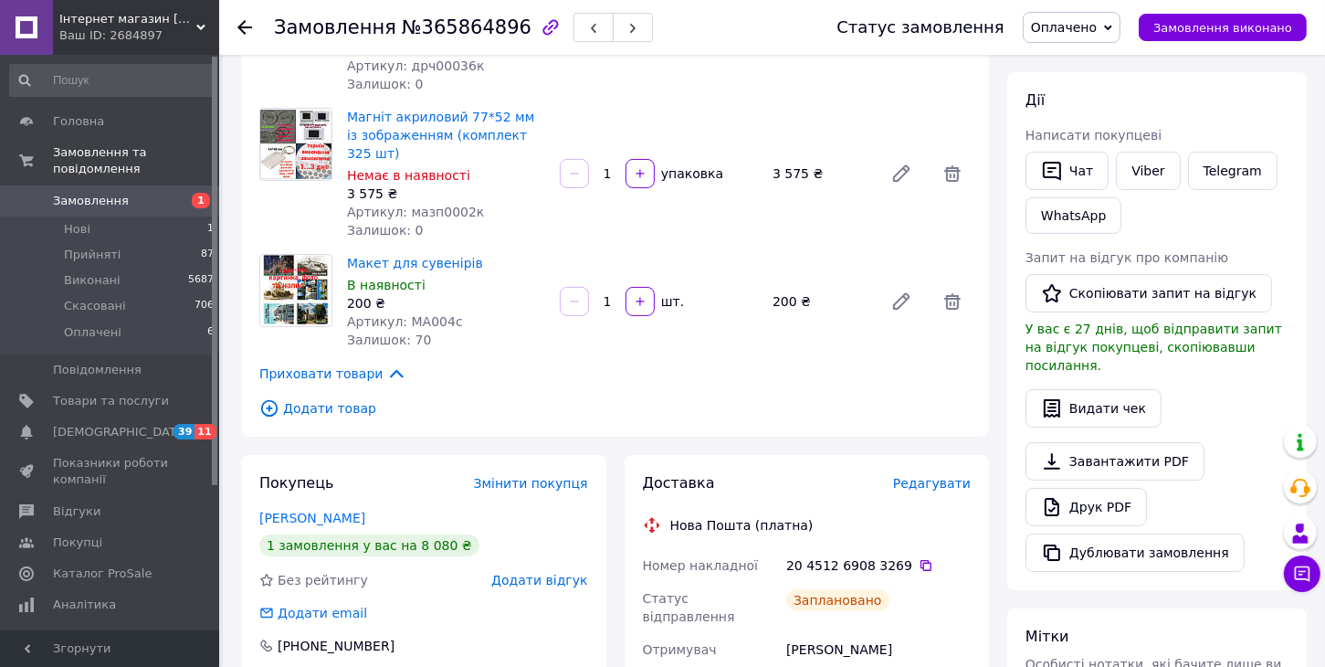
scroll to position [175, 0]
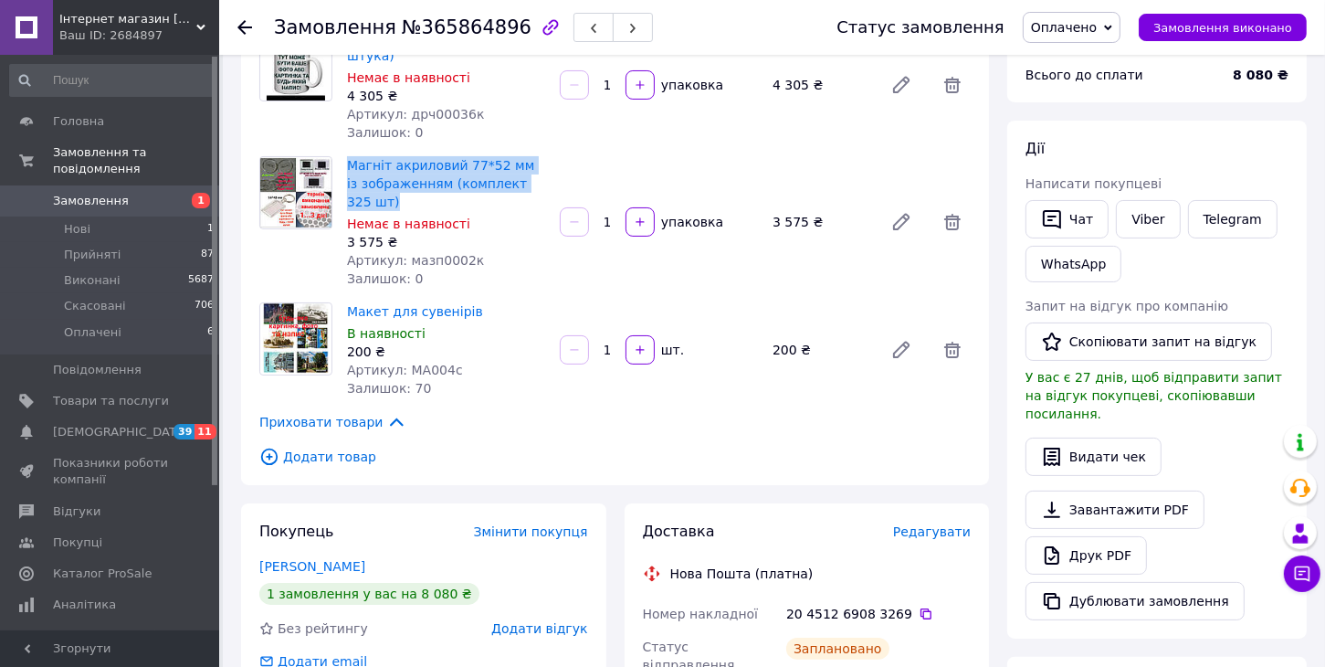
drag, startPoint x: 343, startPoint y: 158, endPoint x: 544, endPoint y: 187, distance: 203.0
click at [544, 187] on div "Магніт акриловий 77*52 мм із зображенням (комплект 325 шт) Немає в наявності 3 …" at bounding box center [446, 222] width 213 height 139
copy link "Магніт акриловий 77*52 мм із зображенням (комплект 325 шт)"
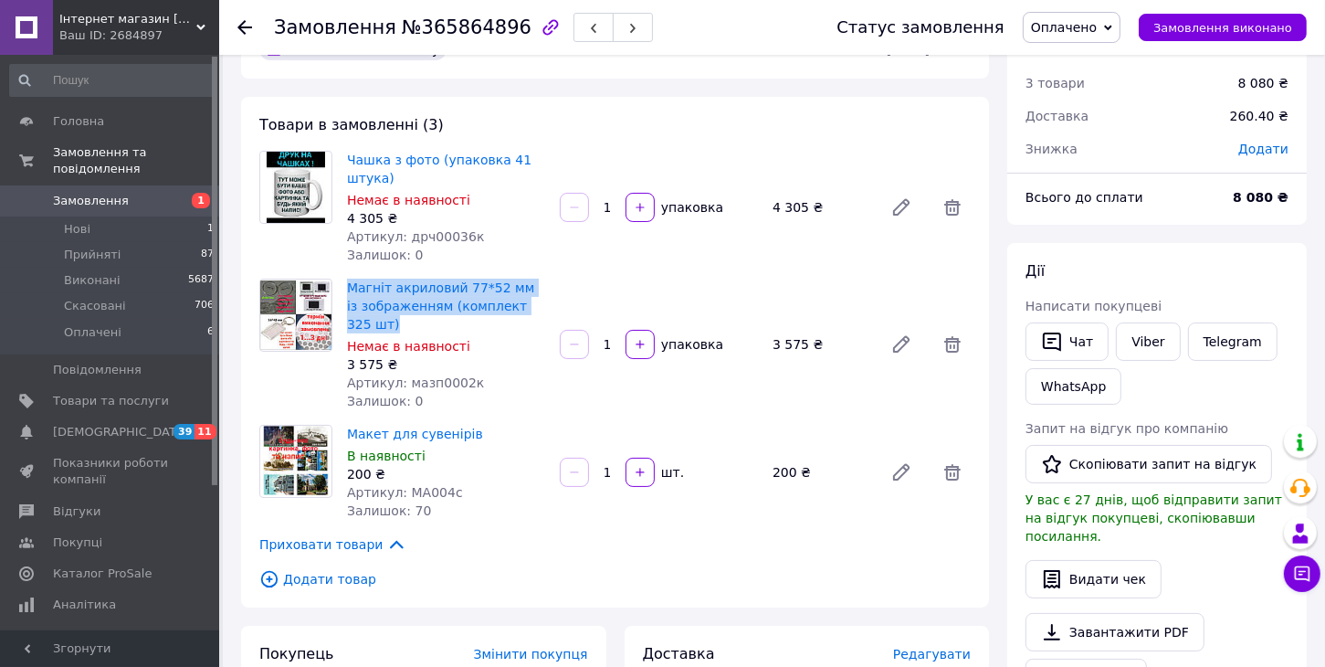
scroll to position [29, 0]
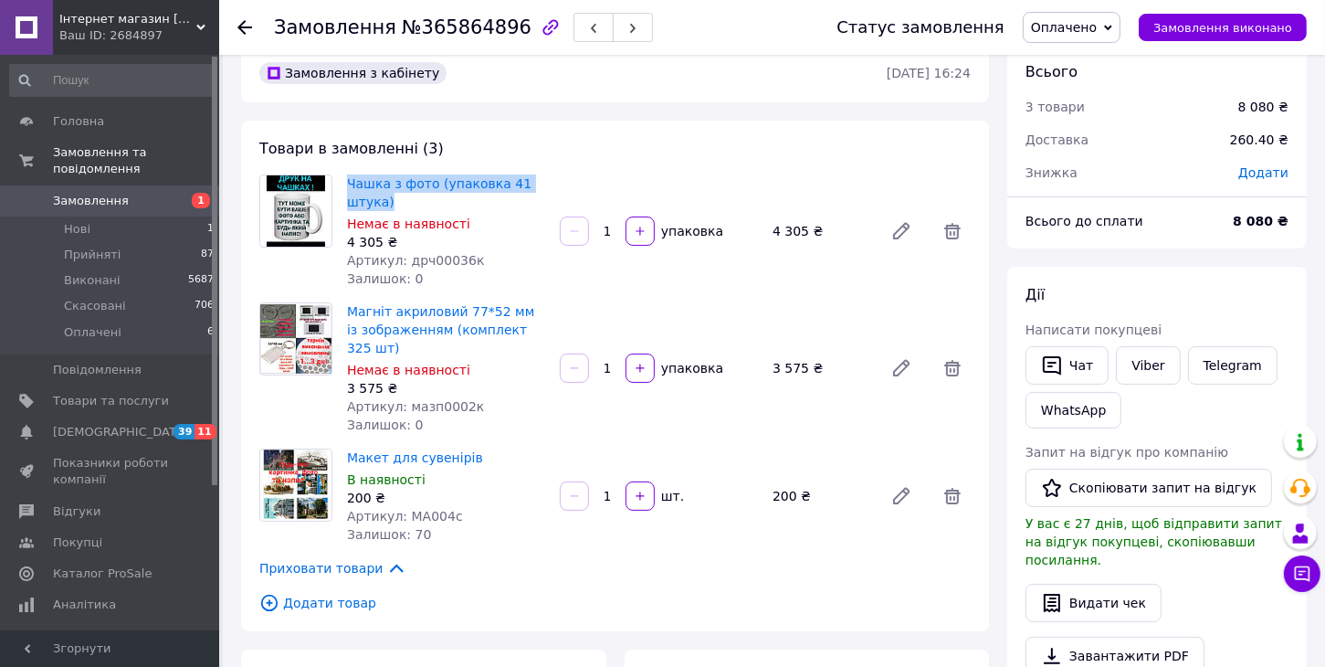
drag, startPoint x: 334, startPoint y: 170, endPoint x: 418, endPoint y: 206, distance: 91.6
click at [418, 206] on div "Товари в замовленні (3) Чашка з фото (упаковка 41 штука) Немає в наявності 4 30…" at bounding box center [615, 376] width 748 height 511
copy div "Чашка з фото (упаковка 41 штука)"
click at [625, 152] on div "Товари в замовленні (3) Чашка з фото (упаковка 41 штука) Немає в наявності 4 30…" at bounding box center [615, 376] width 748 height 511
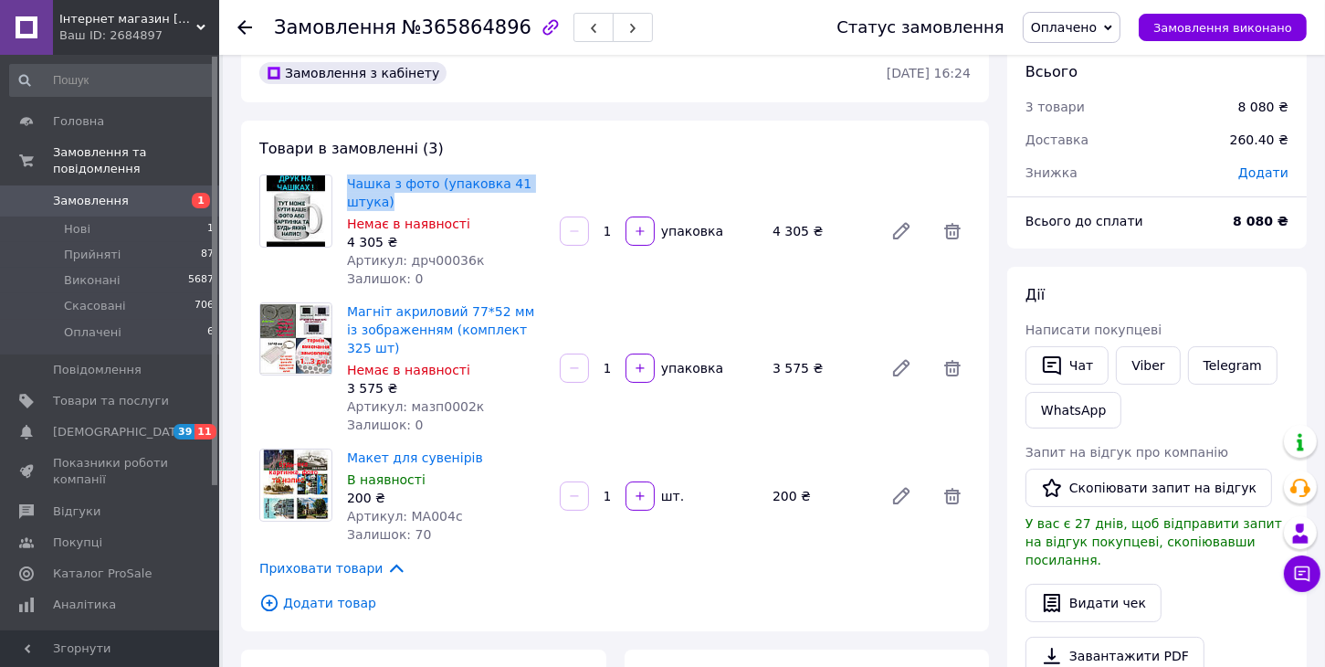
drag, startPoint x: 336, startPoint y: 175, endPoint x: 412, endPoint y: 206, distance: 81.9
click at [412, 206] on div "Чашка з фото (упаковка 41 штука) Немає в наявності 4 305 ₴ Артикул: дрч00036к З…" at bounding box center [615, 230] width 726 height 113
copy div "Чашка з фото (упаковка 41 штука)"
click at [591, 167] on div "Товари в замовленні (3) Чашка з фото (упаковка 41 штука) Немає в наявності 4 30…" at bounding box center [615, 376] width 748 height 511
drag, startPoint x: 341, startPoint y: 174, endPoint x: 396, endPoint y: 202, distance: 62.5
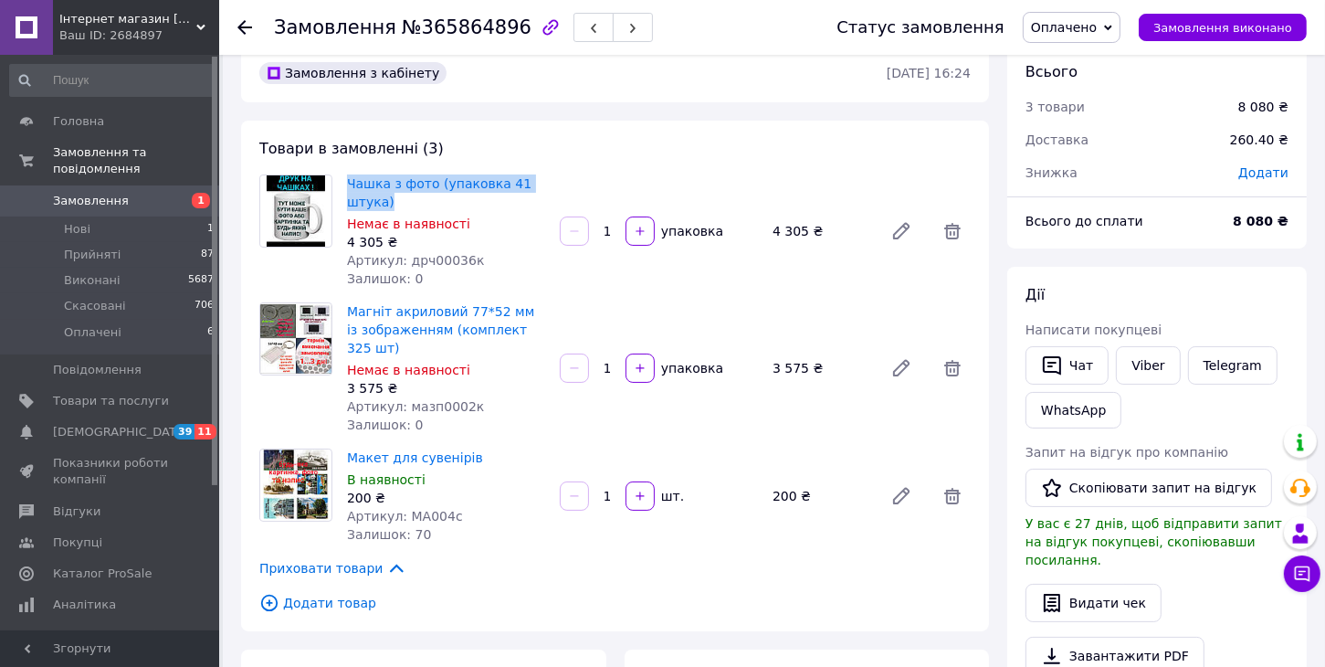
click at [396, 202] on div "Чашка з фото (упаковка 41 штука) Немає в наявності 4 305 ₴ Артикул: дрч00036к З…" at bounding box center [446, 231] width 213 height 121
click at [1143, 370] on link "Viber" at bounding box center [1148, 365] width 64 height 38
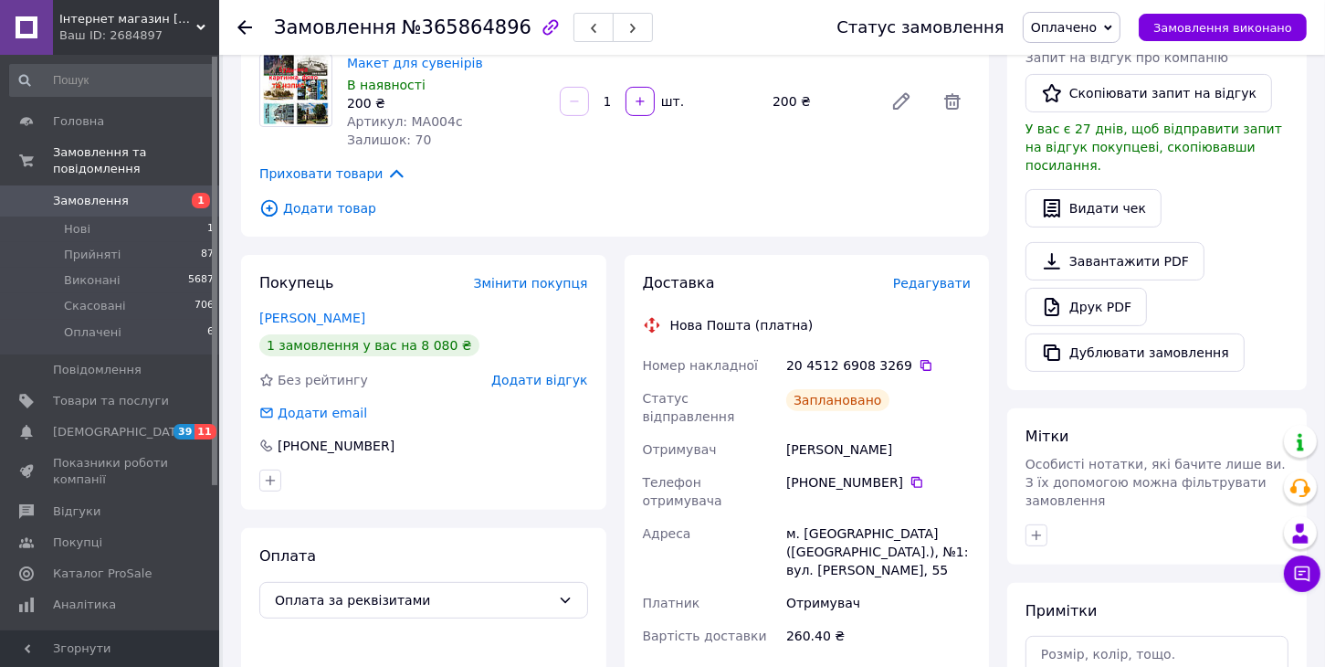
scroll to position [425, 0]
click at [1119, 26] on span "Оплачено" at bounding box center [1072, 27] width 98 height 31
click at [1075, 89] on li "Виконано" at bounding box center [1072, 91] width 96 height 27
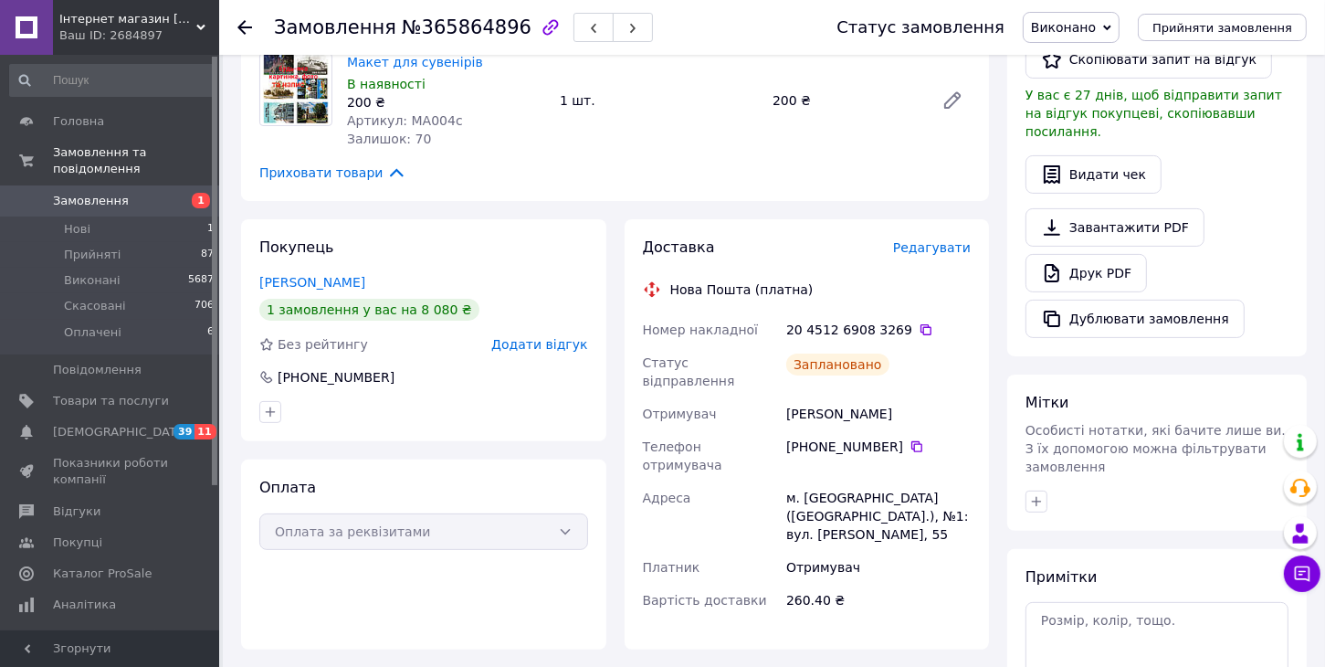
click at [233, 23] on div "Замовлення №365864896 Статус замовлення Виконано Прийнято Скасовано Оплачено Пр…" at bounding box center [772, 27] width 1106 height 55
click at [241, 23] on use at bounding box center [244, 27] width 15 height 15
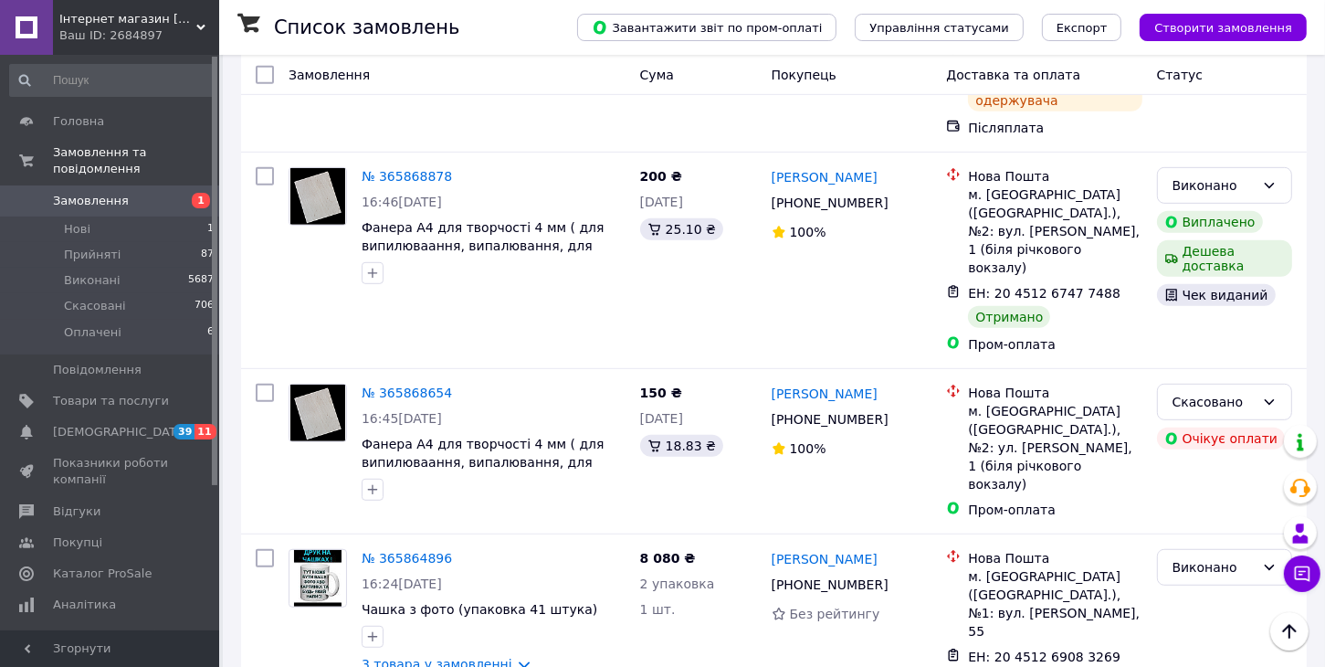
scroll to position [902, 0]
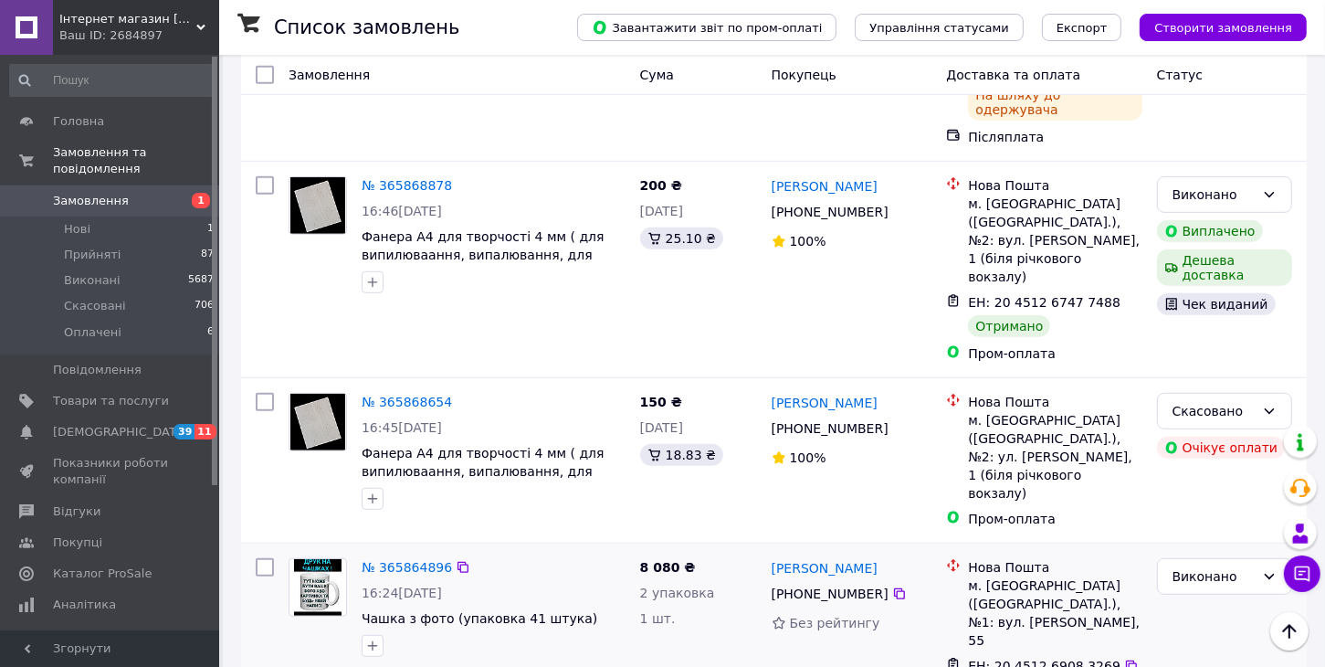
click at [412, 556] on div "№ 365864896" at bounding box center [407, 567] width 94 height 22
click at [411, 560] on link "№ 365864896" at bounding box center [407, 567] width 90 height 15
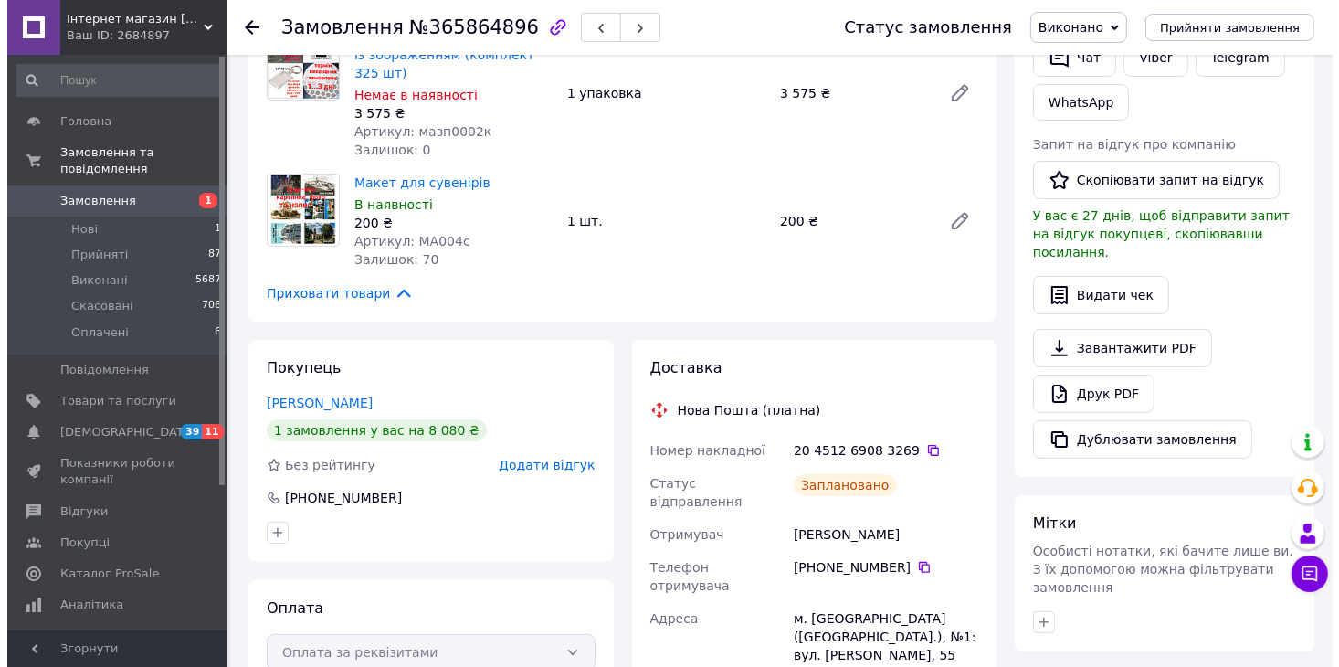
scroll to position [256, 0]
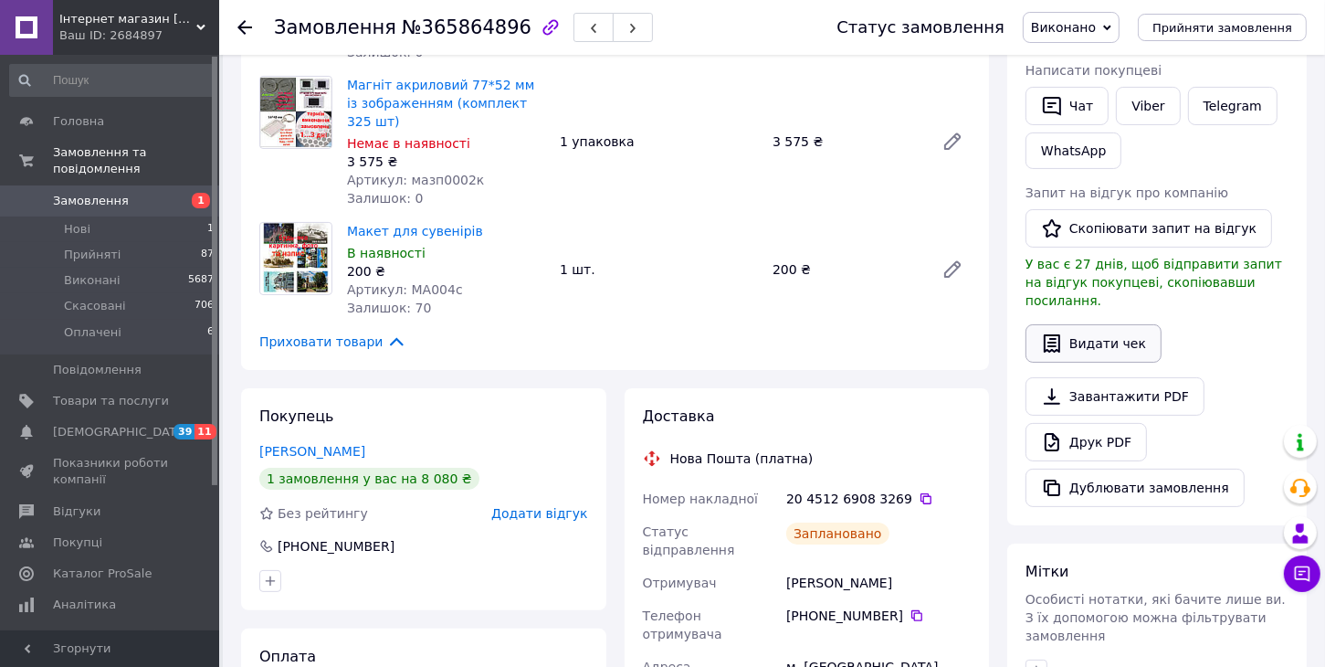
click at [1095, 332] on button "Видати чек" at bounding box center [1094, 343] width 136 height 38
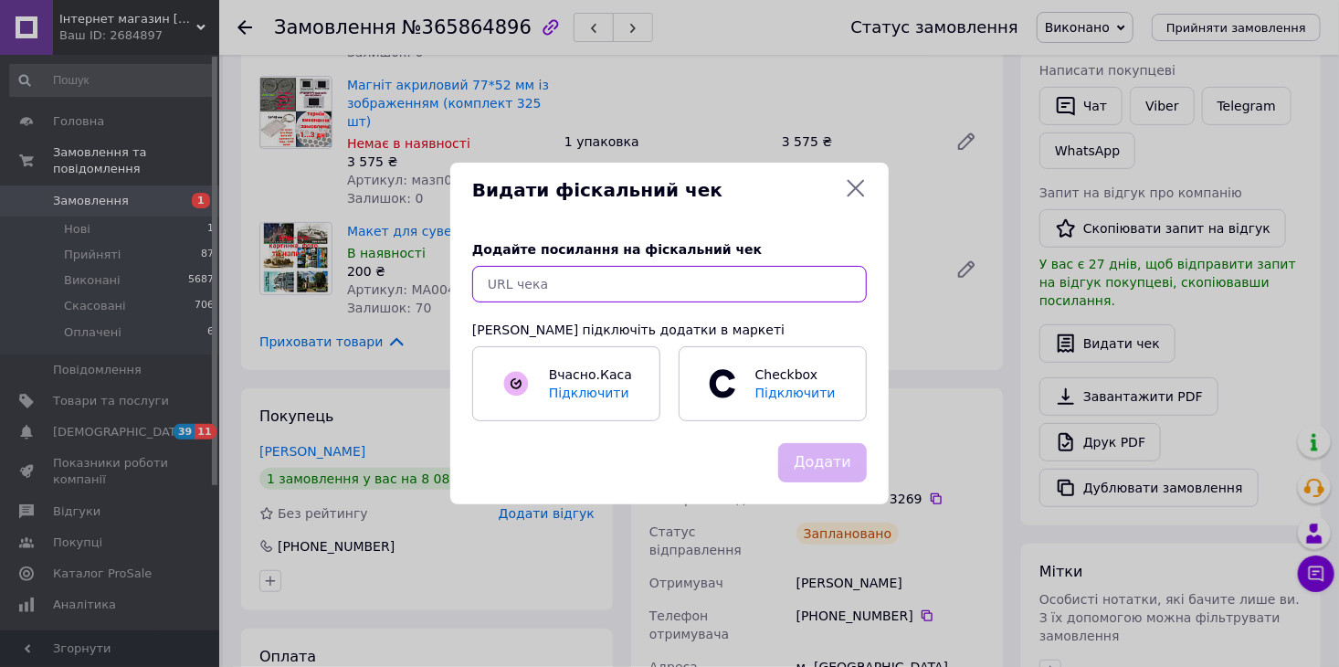
click at [711, 288] on input "text" at bounding box center [669, 284] width 395 height 37
paste input "[URL][DOMAIN_NAME]"
type input "[URL][DOMAIN_NAME]"
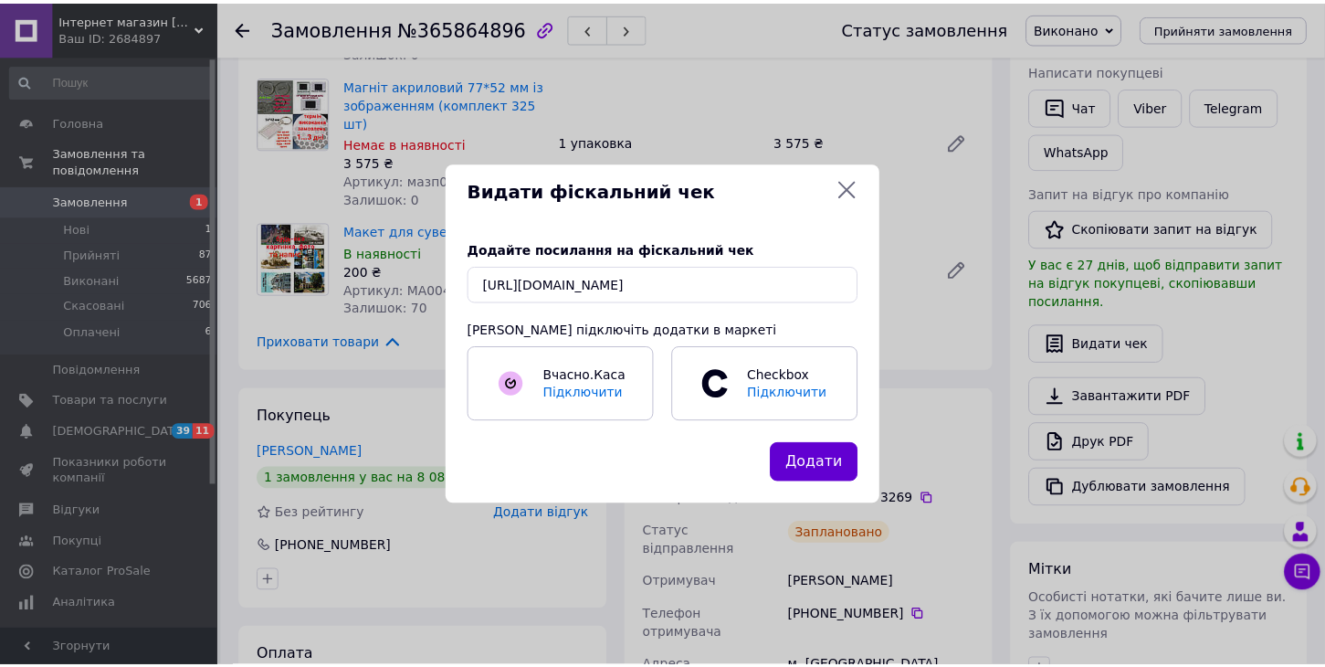
scroll to position [0, 0]
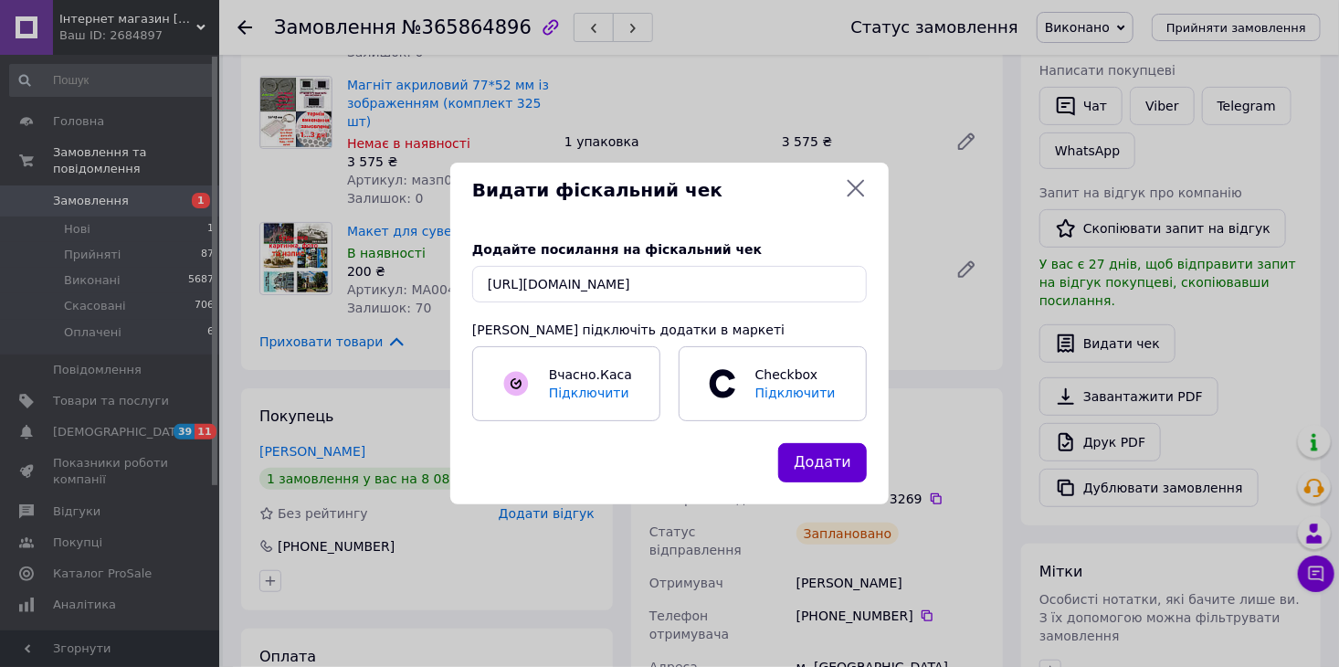
click at [829, 474] on button "Додати" at bounding box center [822, 462] width 89 height 39
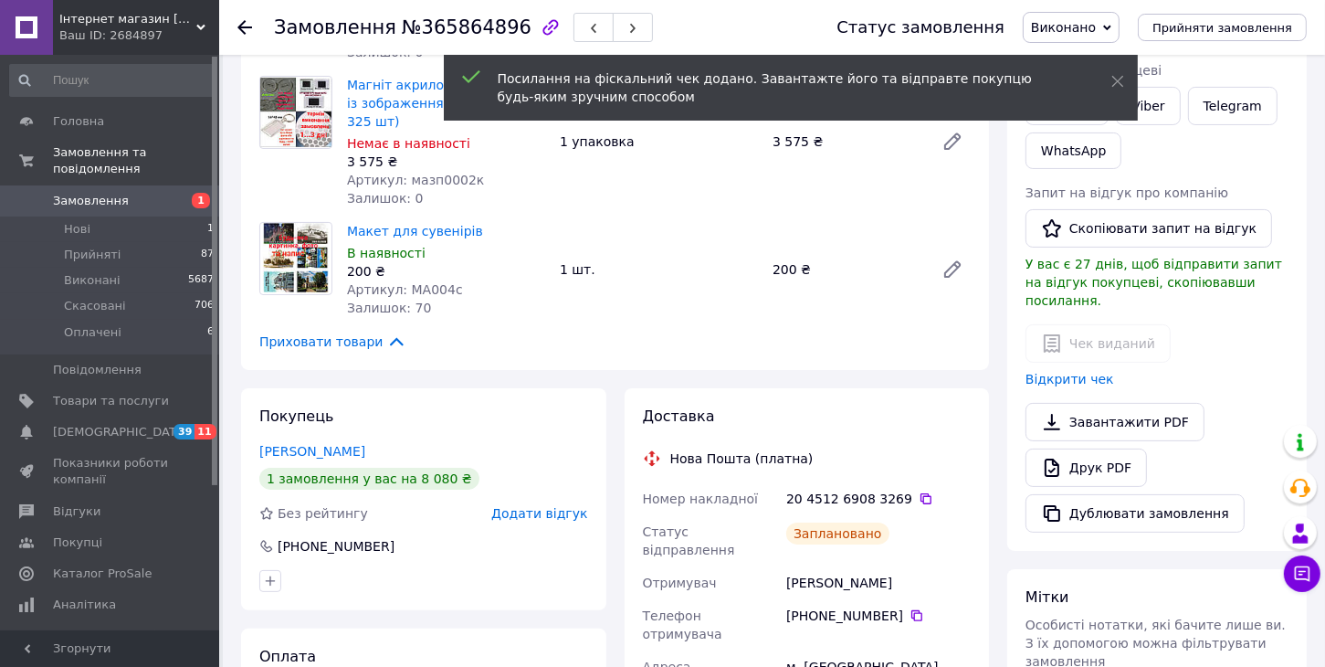
click at [241, 32] on icon at bounding box center [244, 27] width 15 height 15
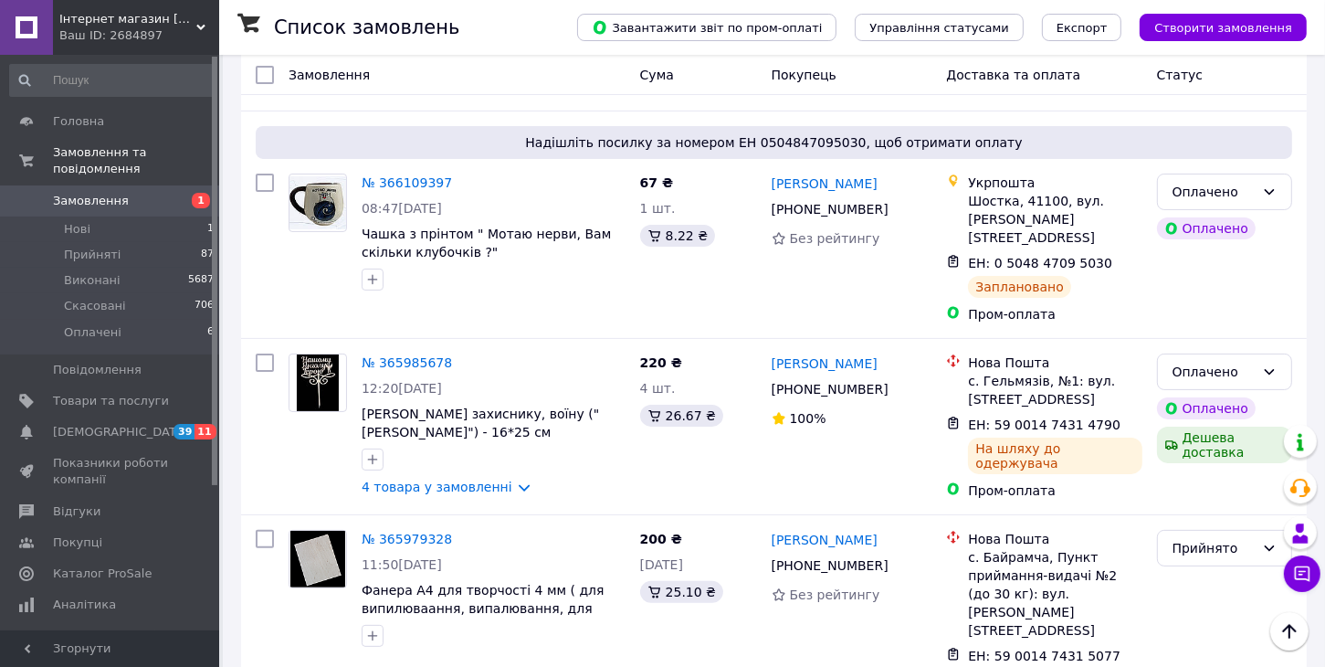
scroll to position [539, 0]
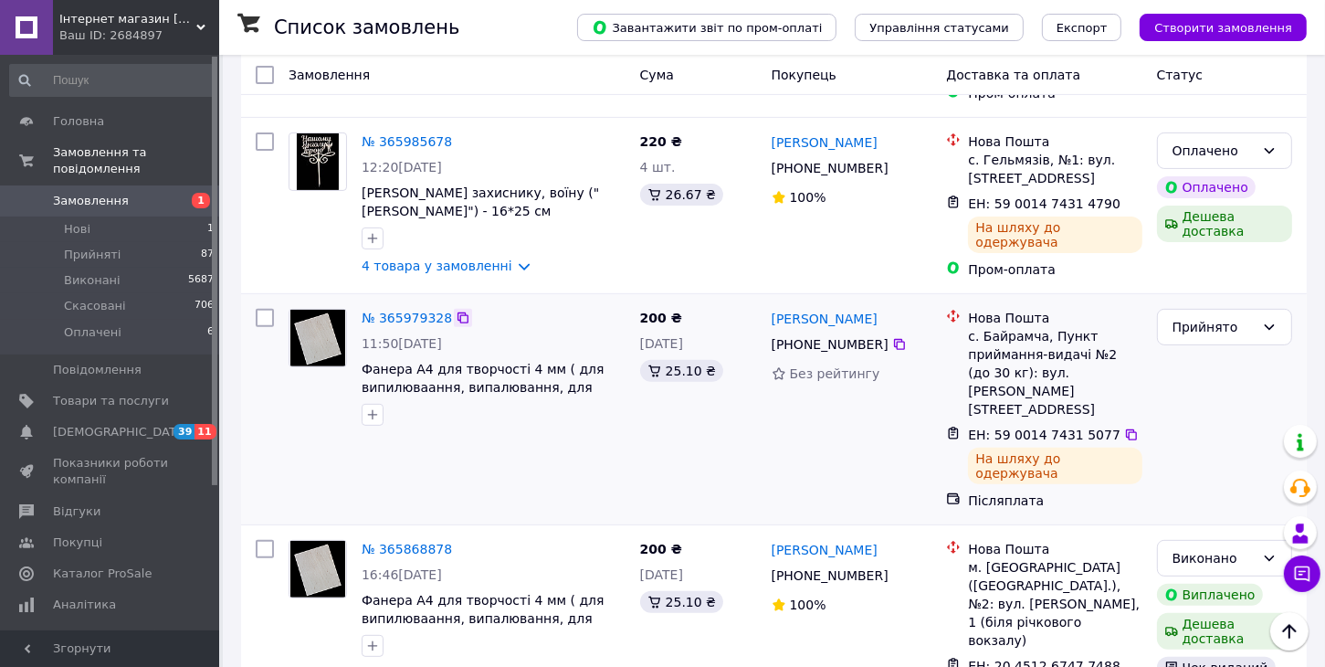
click at [456, 311] on icon at bounding box center [463, 318] width 15 height 15
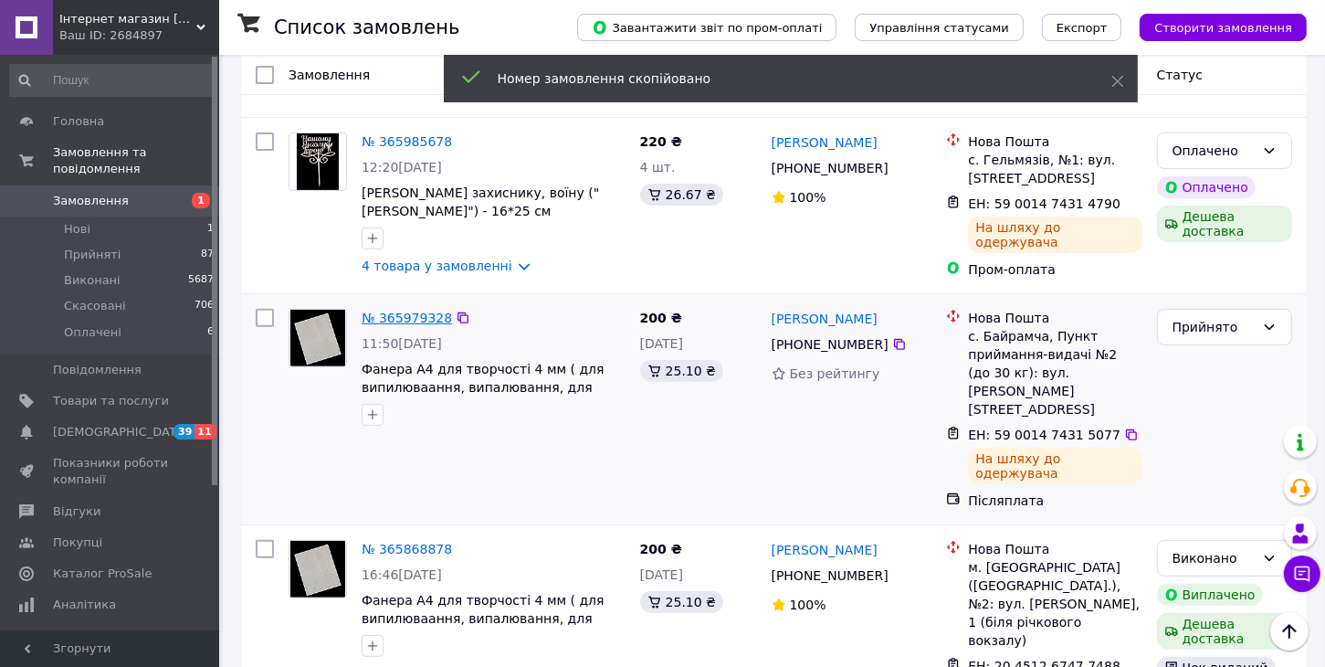
click at [427, 311] on link "№ 365979328" at bounding box center [407, 318] width 90 height 15
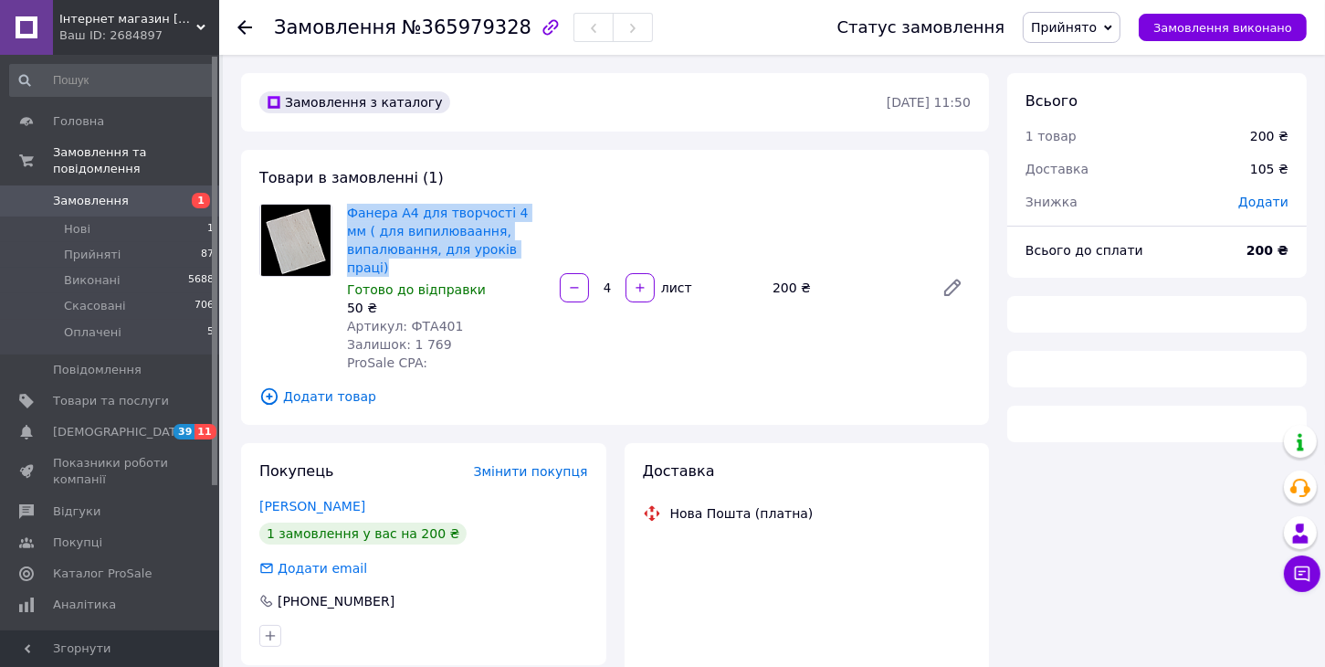
drag, startPoint x: 341, startPoint y: 204, endPoint x: 541, endPoint y: 258, distance: 207.1
click at [541, 258] on div "Фанера А4 для творчості 4 мм ( для випилюваання, випалювання, для уроків праці)…" at bounding box center [446, 287] width 213 height 175
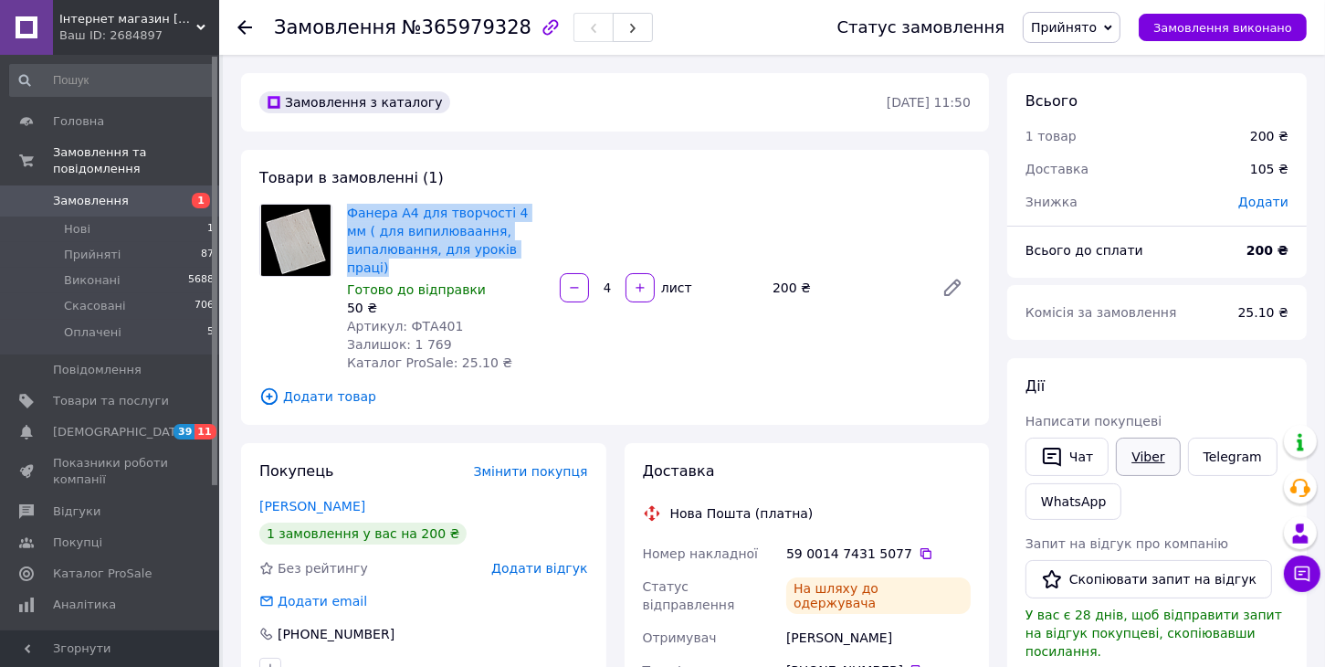
click at [1151, 469] on link "Viber" at bounding box center [1148, 456] width 64 height 38
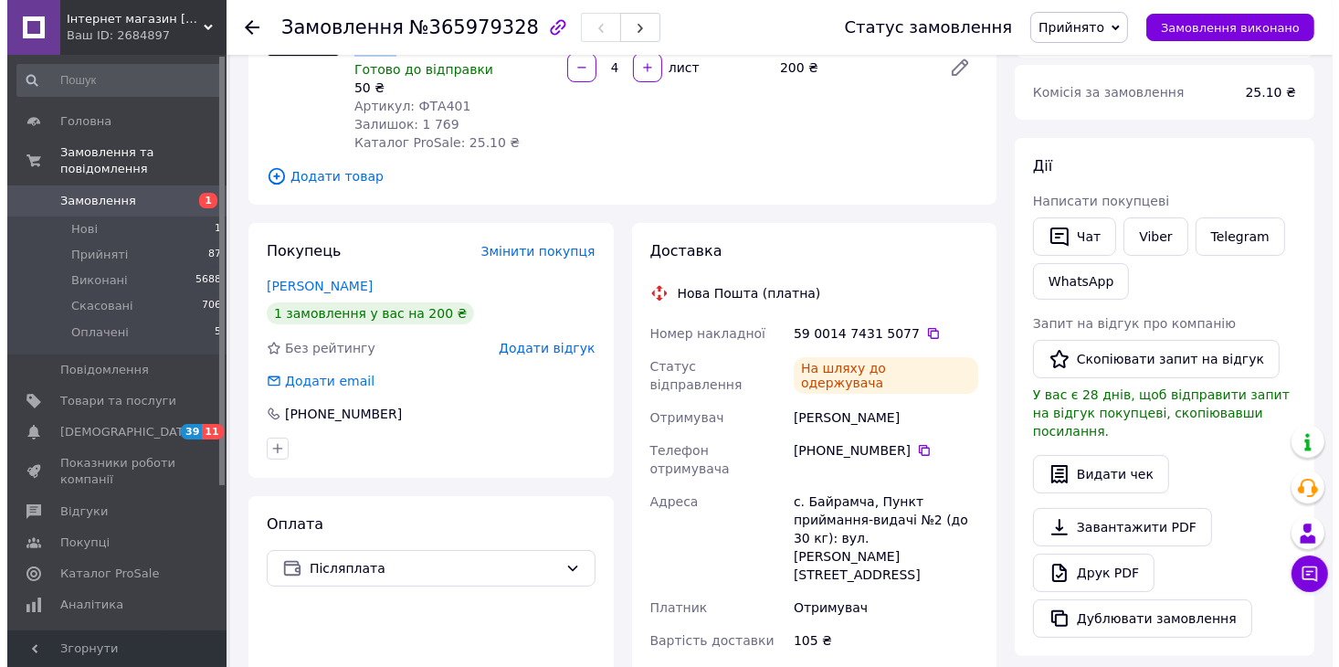
scroll to position [223, 0]
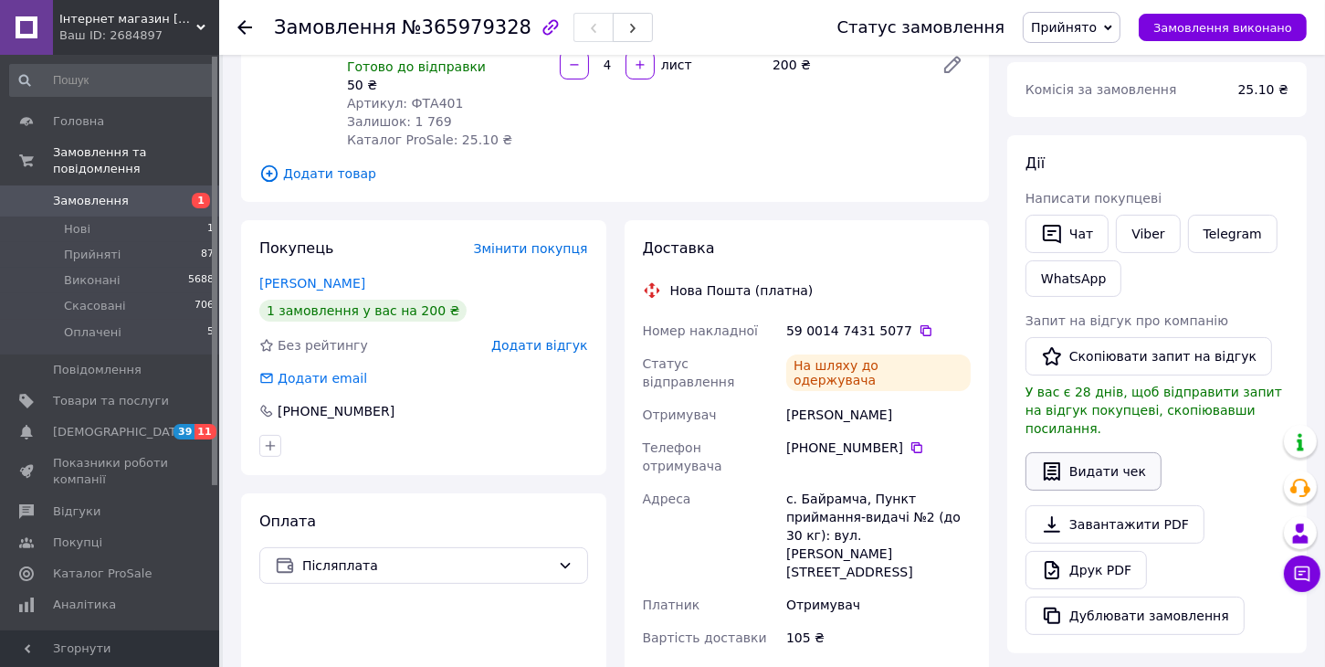
click at [1070, 463] on button "Видати чек" at bounding box center [1094, 471] width 136 height 38
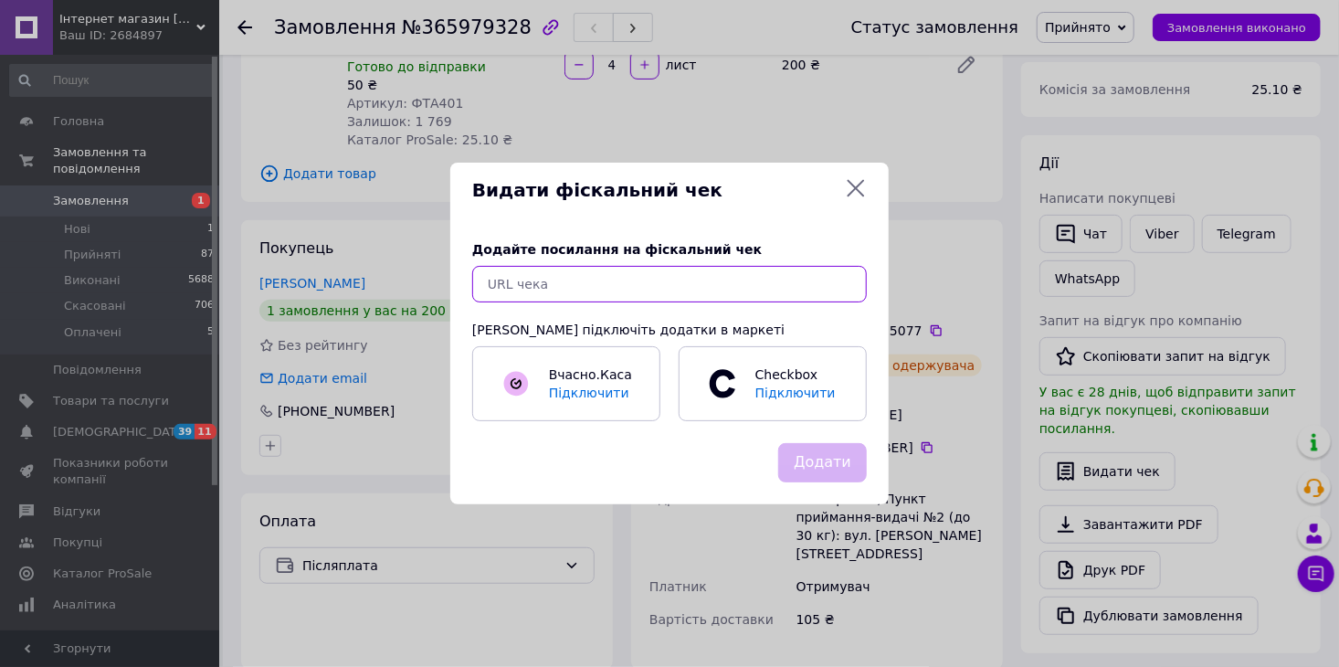
click at [659, 279] on input "text" at bounding box center [669, 284] width 395 height 37
paste input "[URL][DOMAIN_NAME]"
type input "[URL][DOMAIN_NAME]"
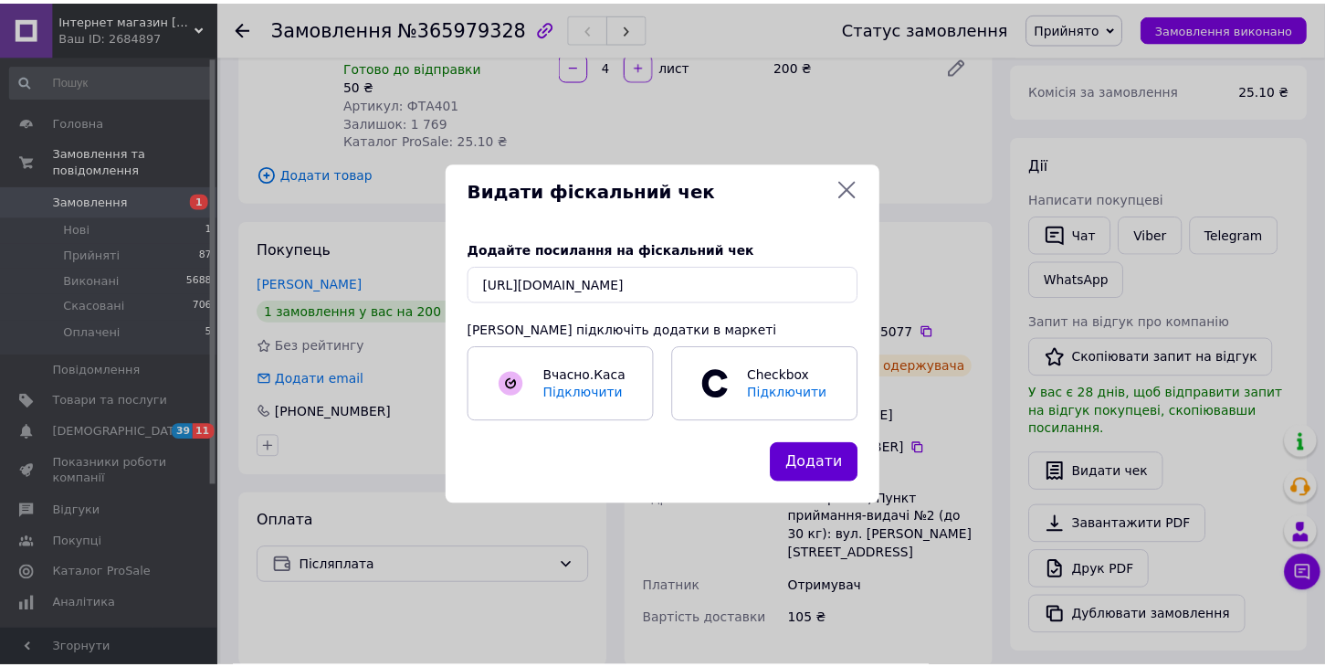
scroll to position [0, 0]
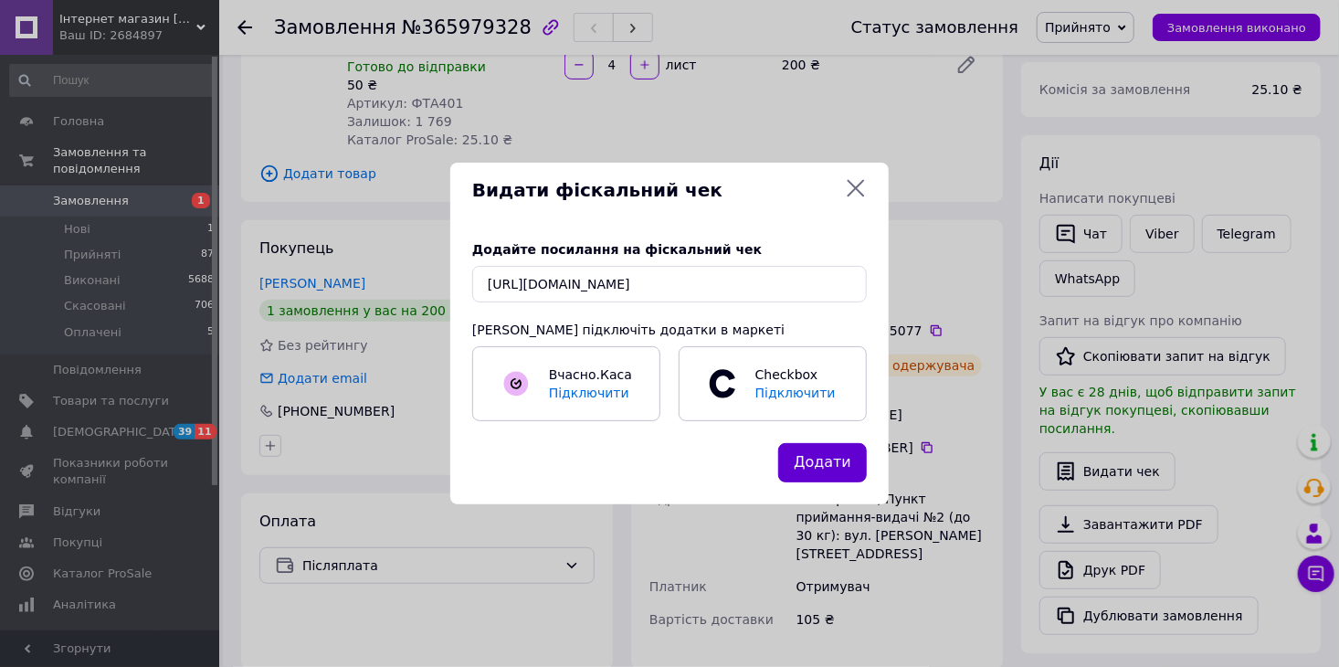
click at [838, 461] on button "Додати" at bounding box center [822, 462] width 89 height 39
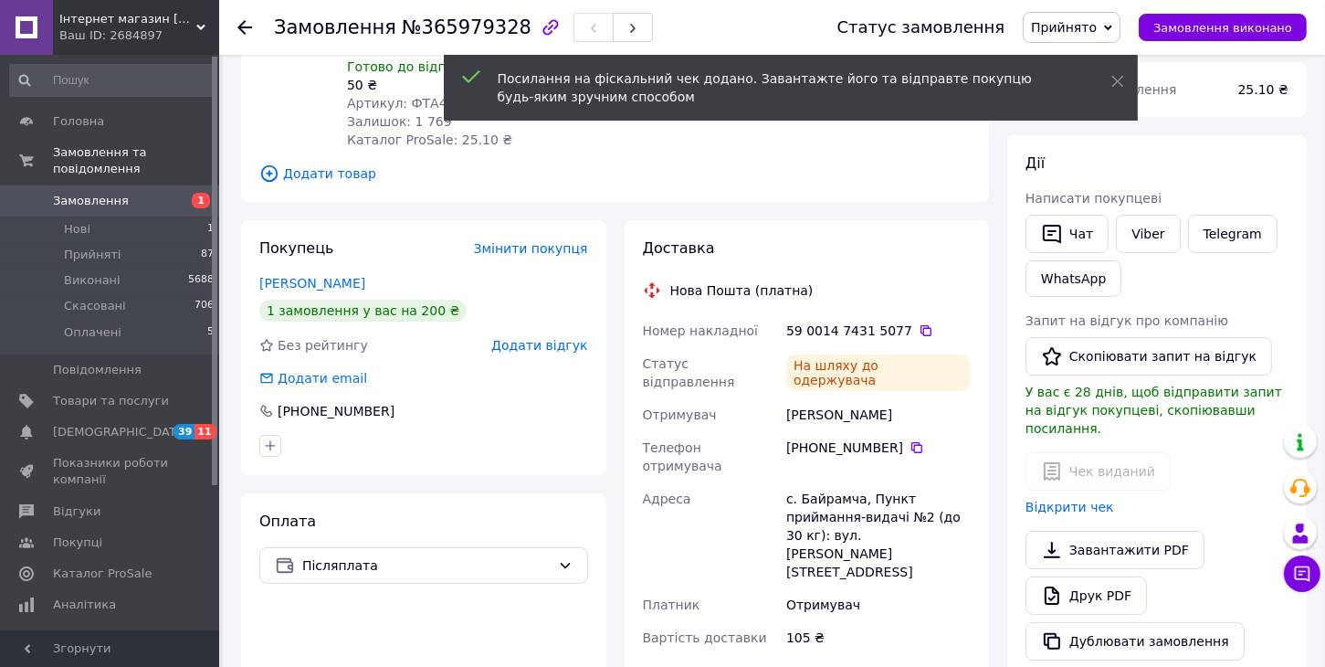
click at [242, 30] on use at bounding box center [244, 27] width 15 height 15
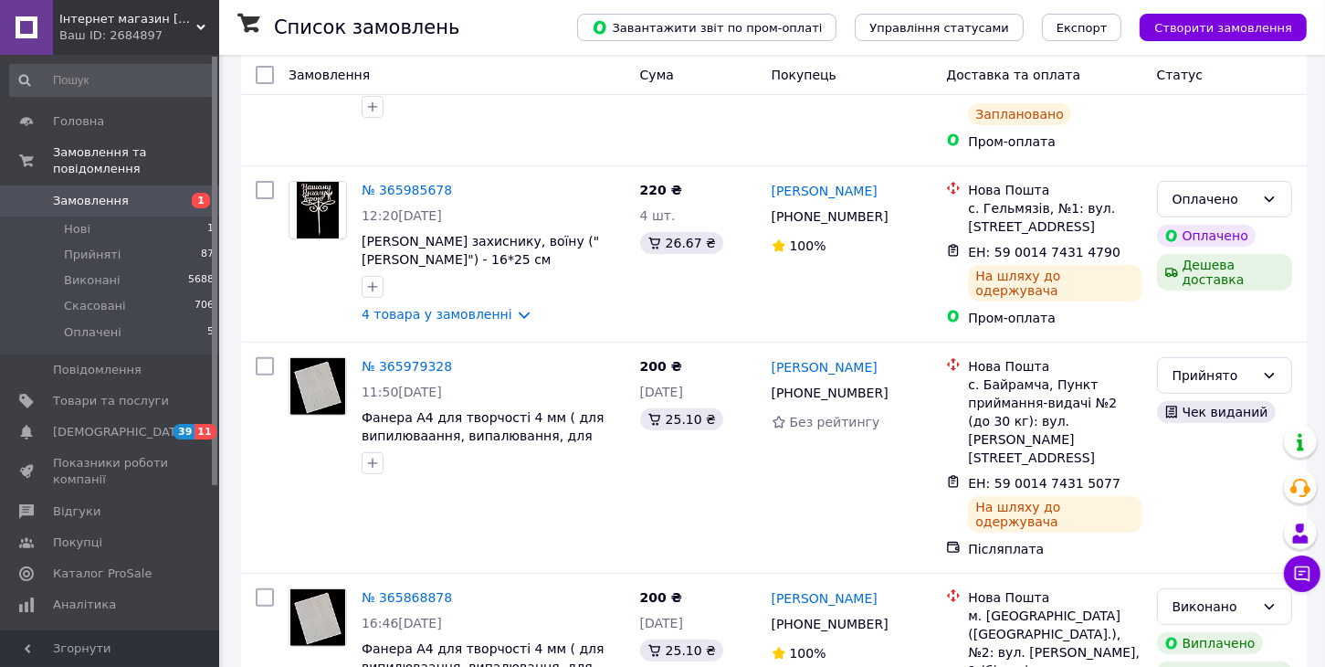
scroll to position [500, 0]
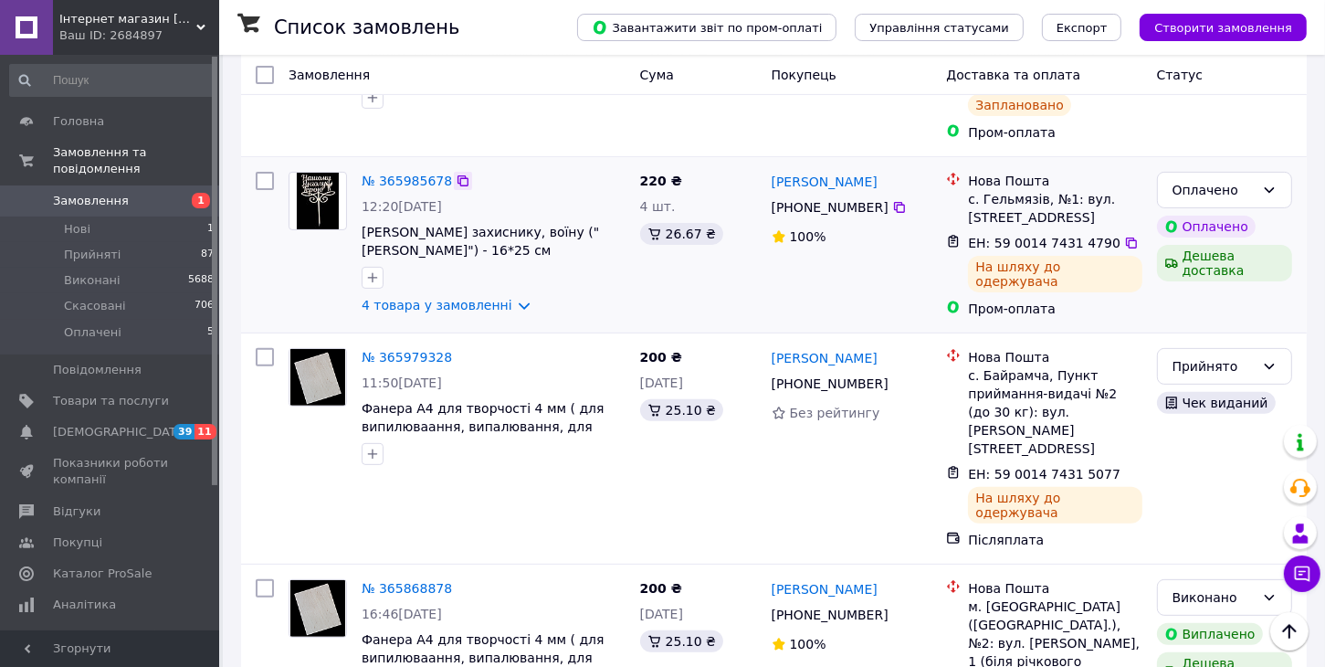
click at [458, 175] on icon at bounding box center [463, 180] width 11 height 11
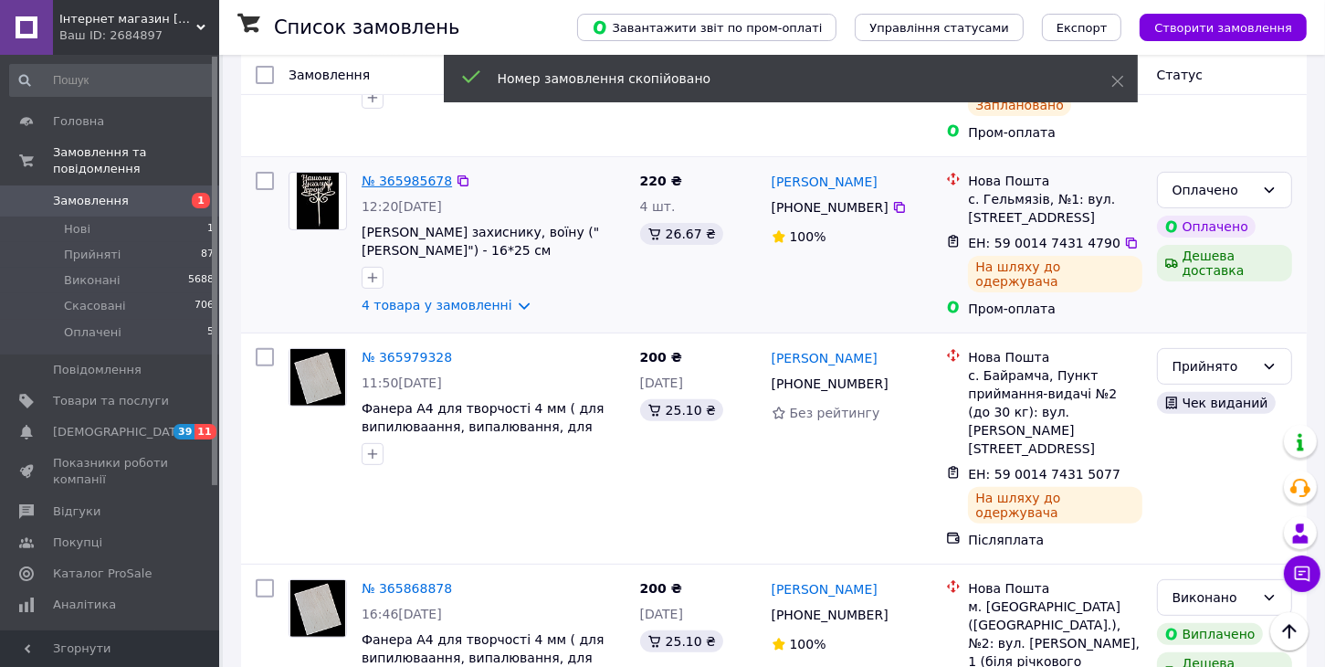
click at [417, 174] on link "№ 365985678" at bounding box center [407, 181] width 90 height 15
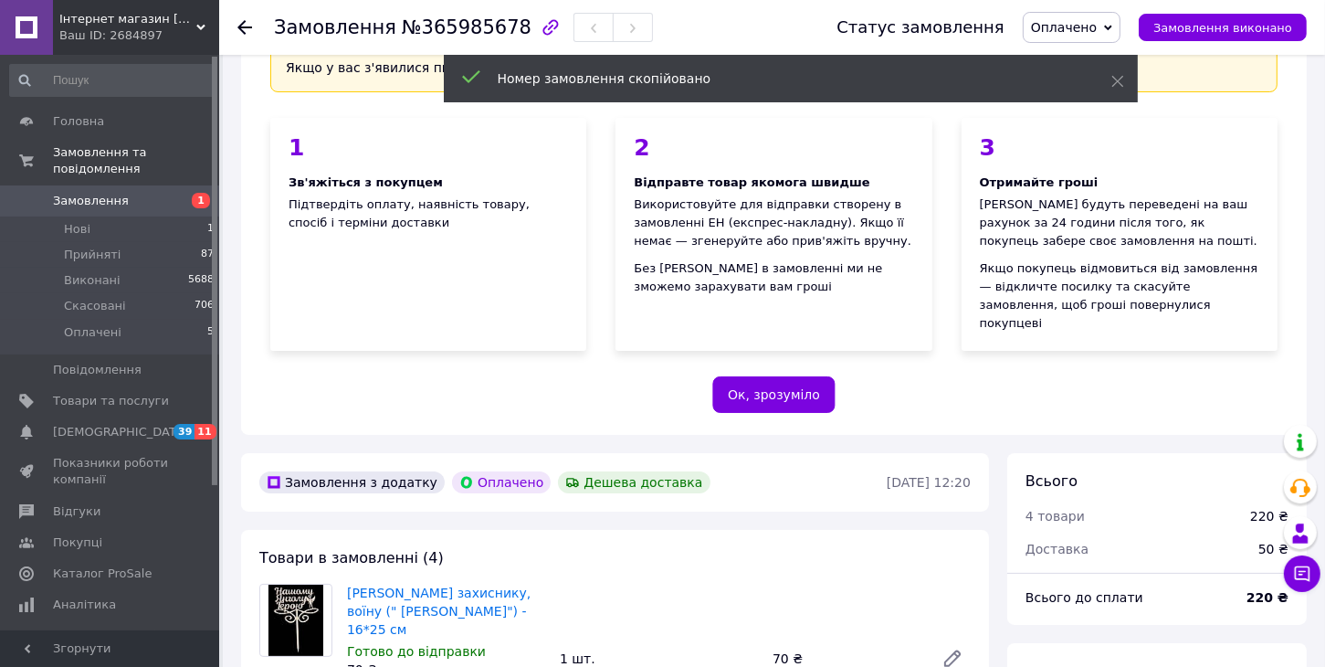
scroll to position [500, 0]
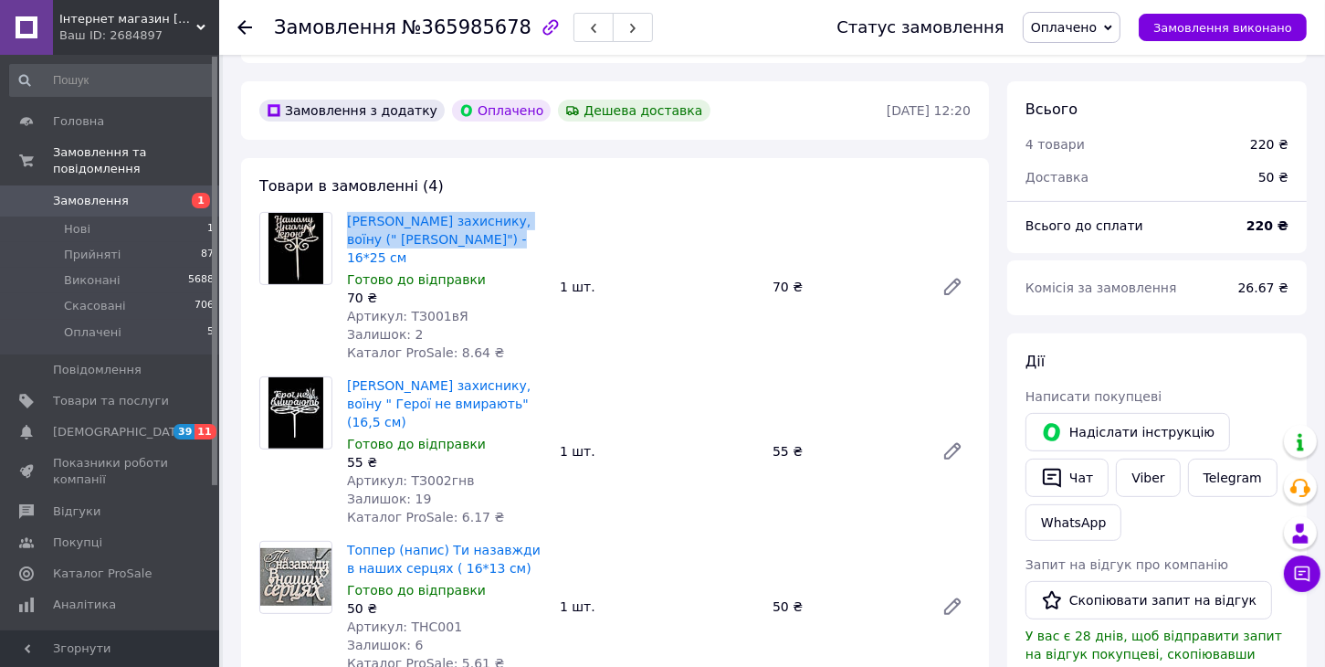
drag, startPoint x: 342, startPoint y: 195, endPoint x: 458, endPoint y: 219, distance: 118.6
click at [458, 219] on div "[PERSON_NAME] захиснику, воїну (" Янголу Герою") - 16*25 см Готово до відправки…" at bounding box center [446, 286] width 213 height 157
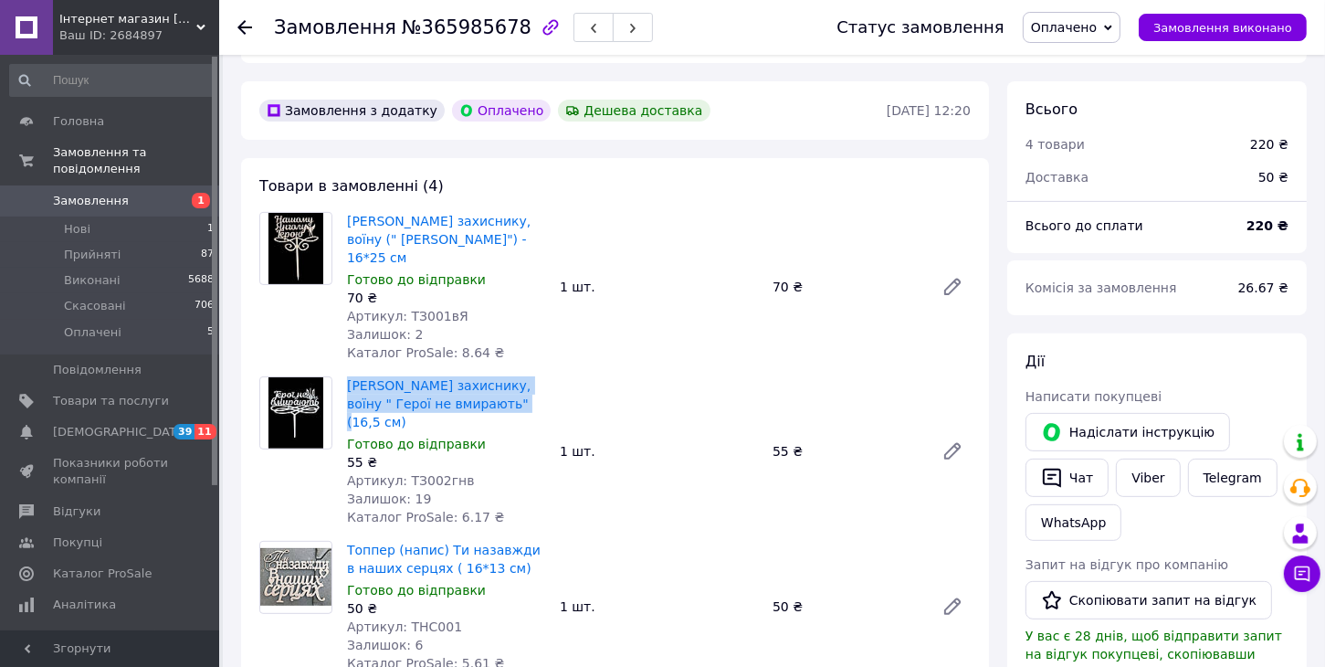
drag, startPoint x: 340, startPoint y: 347, endPoint x: 473, endPoint y: 370, distance: 135.3
click at [473, 373] on div "[PERSON_NAME] захиснику, воїну " Герої не вмирають" (16,5 см) Готово до відправ…" at bounding box center [446, 451] width 213 height 157
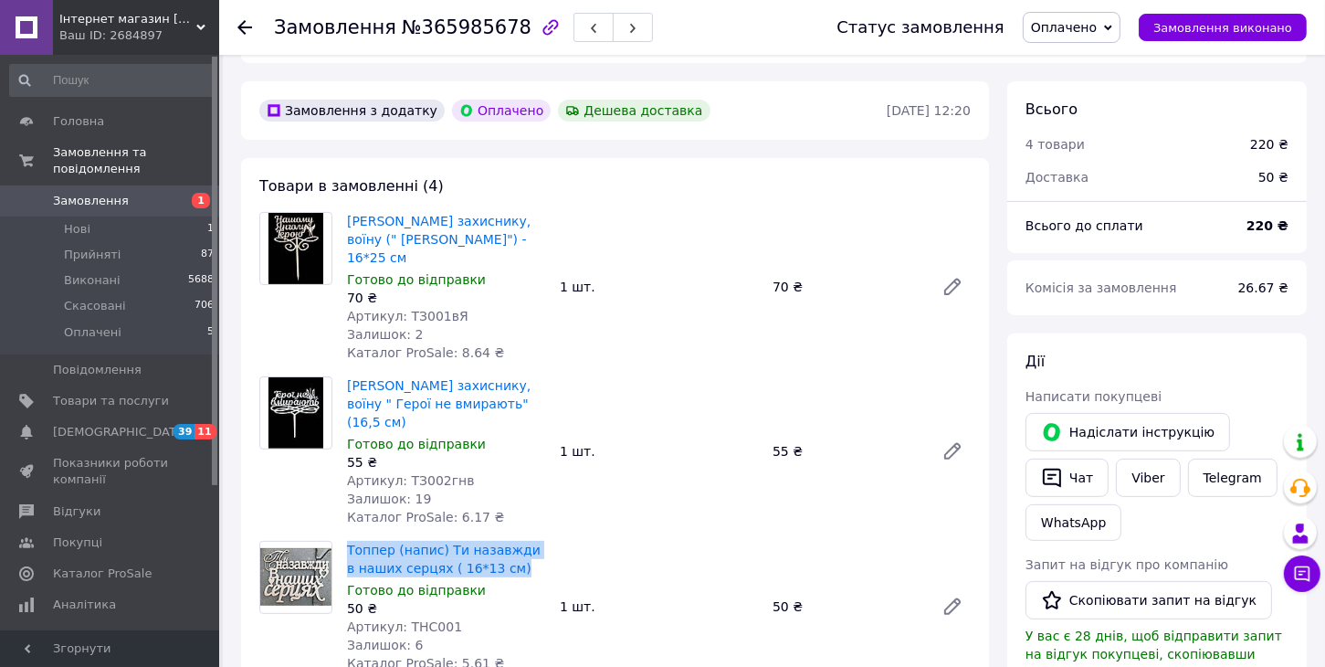
drag, startPoint x: 336, startPoint y: 487, endPoint x: 497, endPoint y: 514, distance: 163.1
click at [497, 541] on div "Топпер (напис) Ти назавжди в наших серцях ( 16*13 см) Готово до відправки 50 ₴ …" at bounding box center [615, 607] width 726 height 132
click at [713, 582] on div "Топпер (напис) Ти назавжди в наших серцях ( 16*13 см) Готово до відправки 50 ₴ …" at bounding box center [659, 606] width 638 height 139
drag, startPoint x: 340, startPoint y: 488, endPoint x: 500, endPoint y: 508, distance: 162.0
click at [500, 537] on div "Топпер (напис) Ти назавжди в наших серцях ( 16*13 см) Готово до відправки 50 ₴ …" at bounding box center [446, 606] width 213 height 139
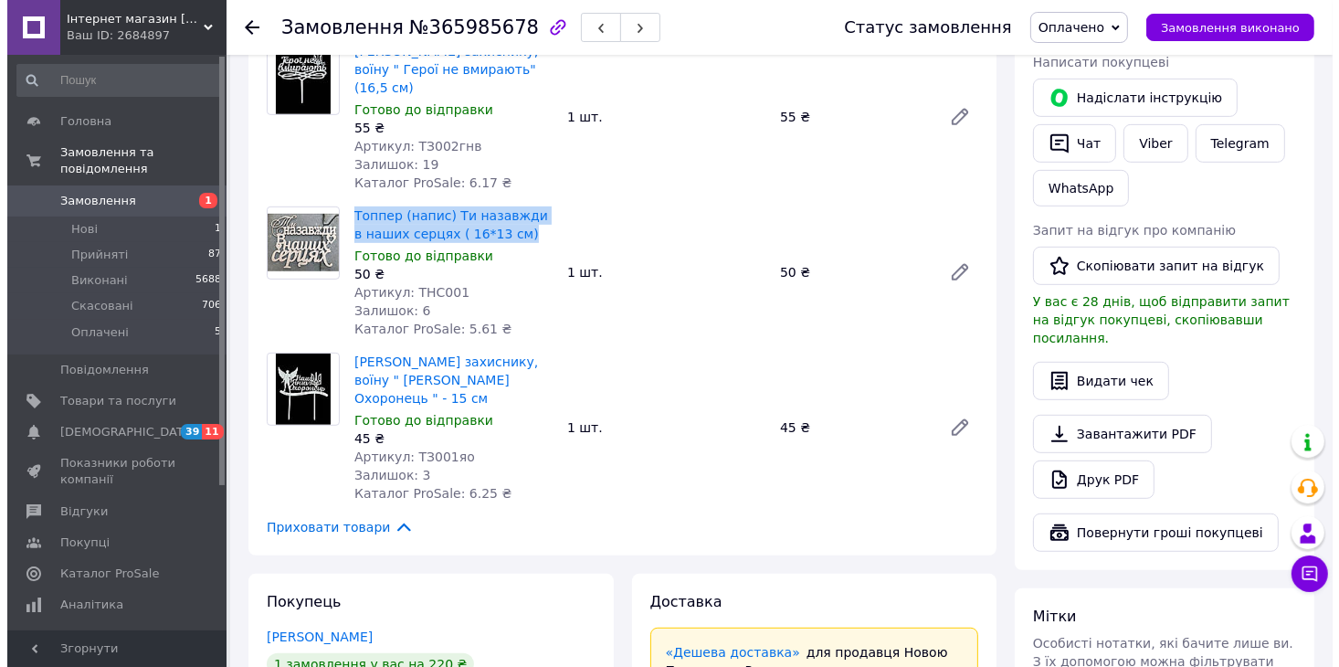
scroll to position [840, 0]
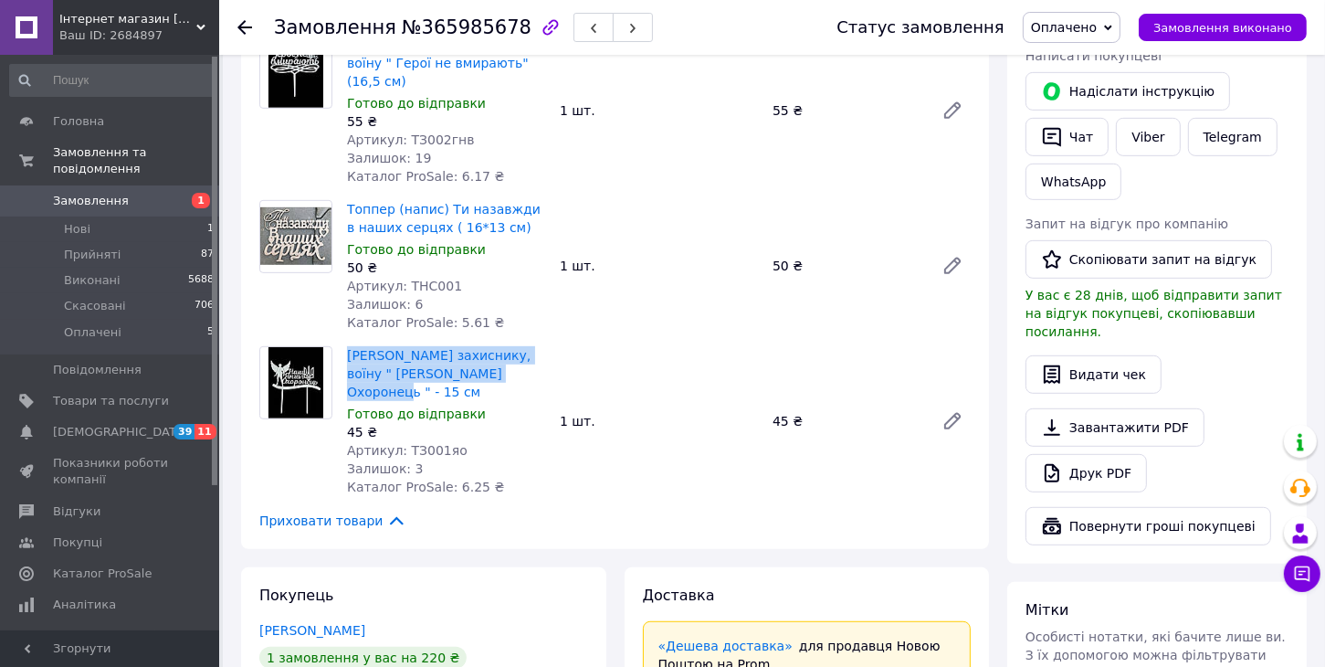
drag, startPoint x: 340, startPoint y: 290, endPoint x: 541, endPoint y: 311, distance: 202.0
click at [541, 342] on div "[PERSON_NAME] захиснику, воїну " [PERSON_NAME] Охоронець " - 15 см Готово до ві…" at bounding box center [446, 420] width 213 height 157
click at [1099, 355] on button "Видати чек" at bounding box center [1094, 374] width 136 height 38
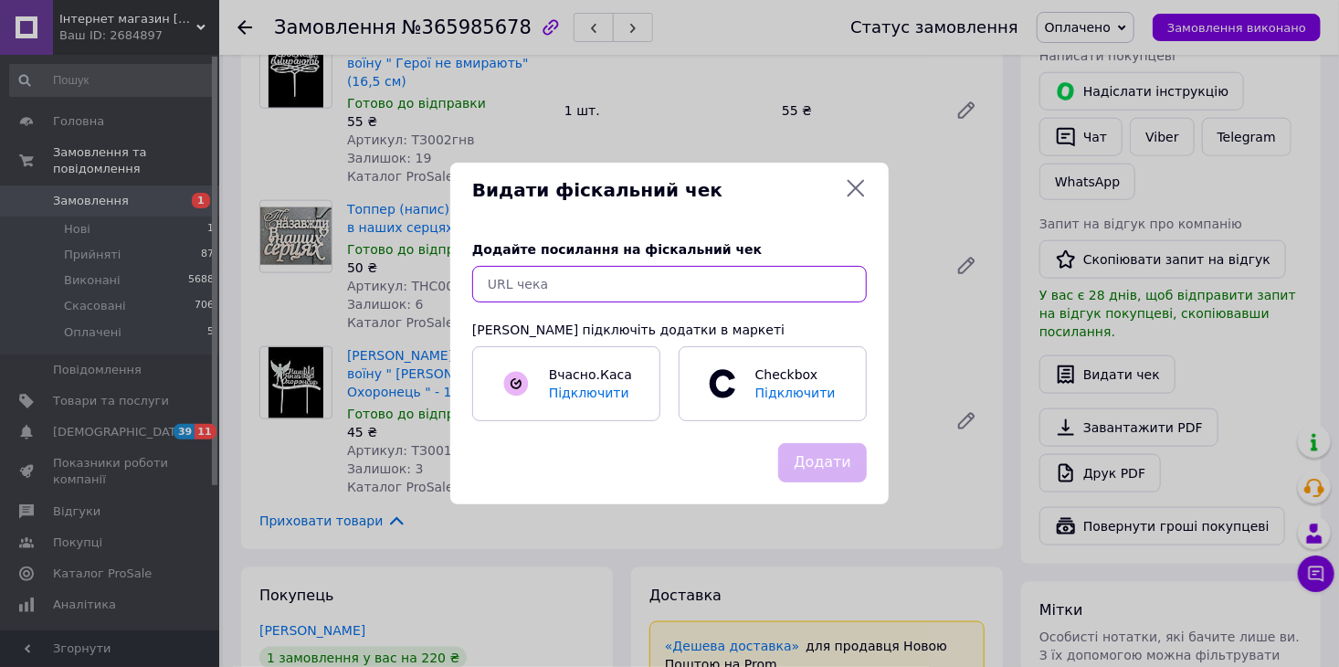
click at [647, 290] on input "text" at bounding box center [669, 284] width 395 height 37
paste input "[URL][DOMAIN_NAME]"
type input "[URL][DOMAIN_NAME]"
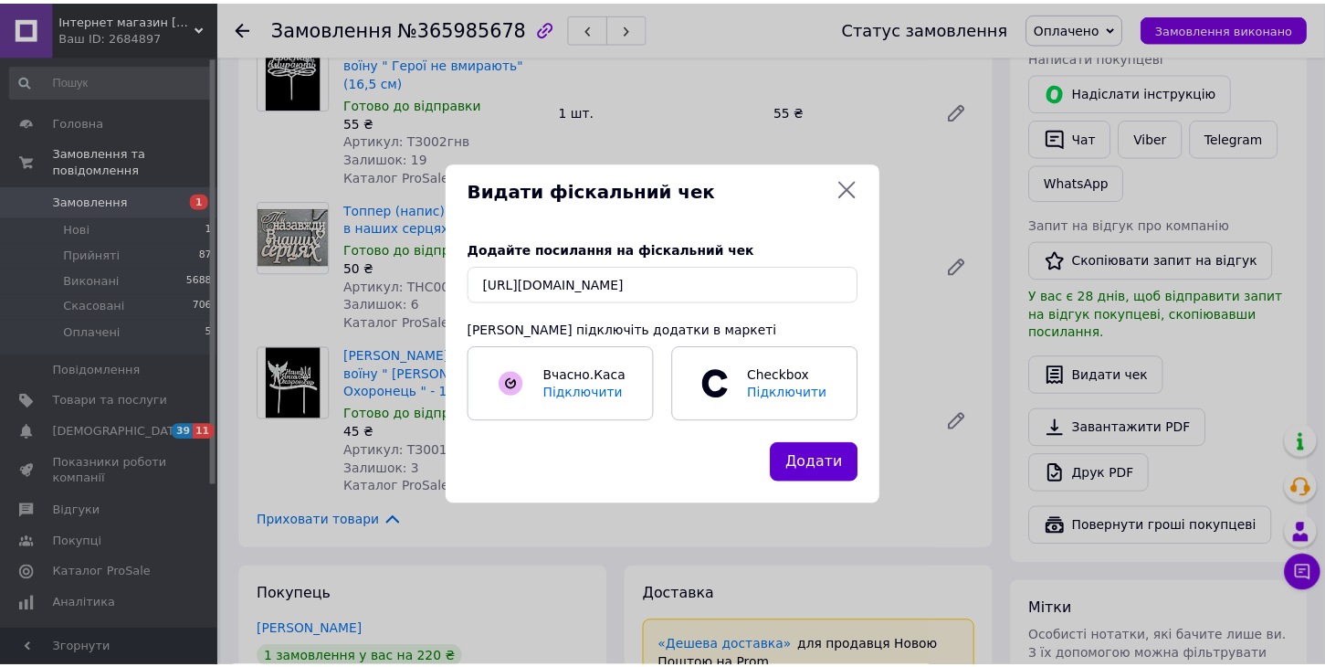
scroll to position [0, 0]
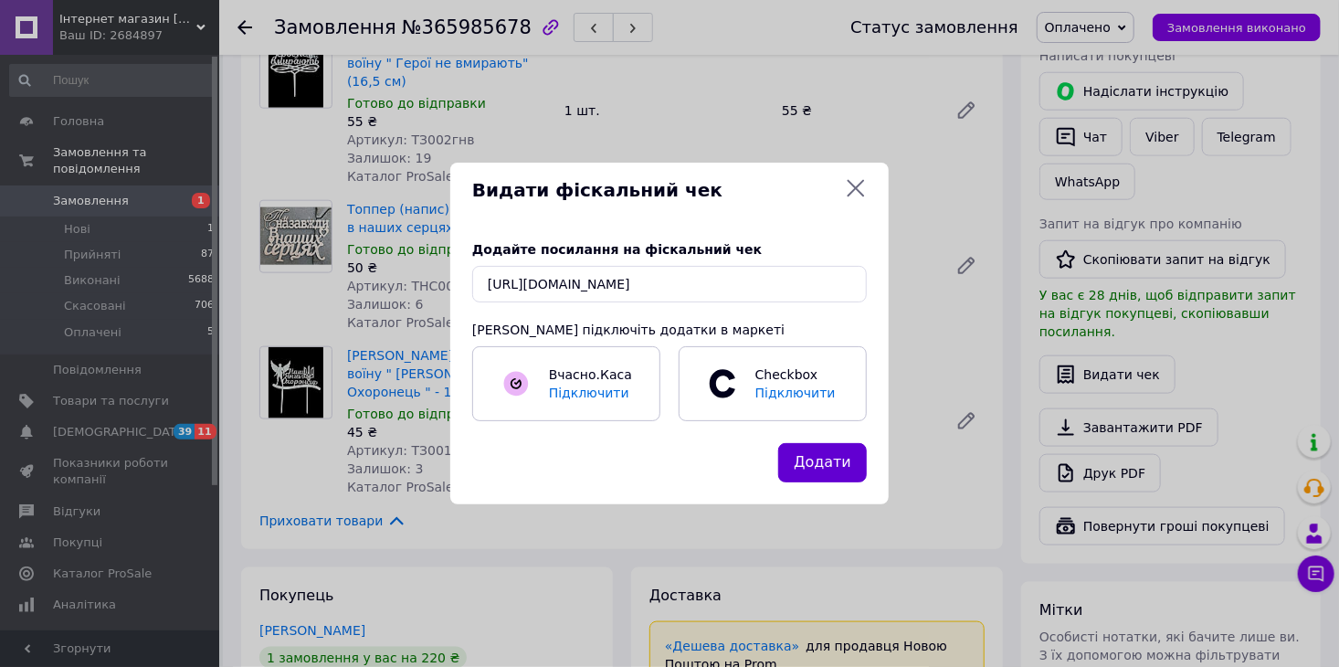
click at [814, 453] on button "Додати" at bounding box center [822, 462] width 89 height 39
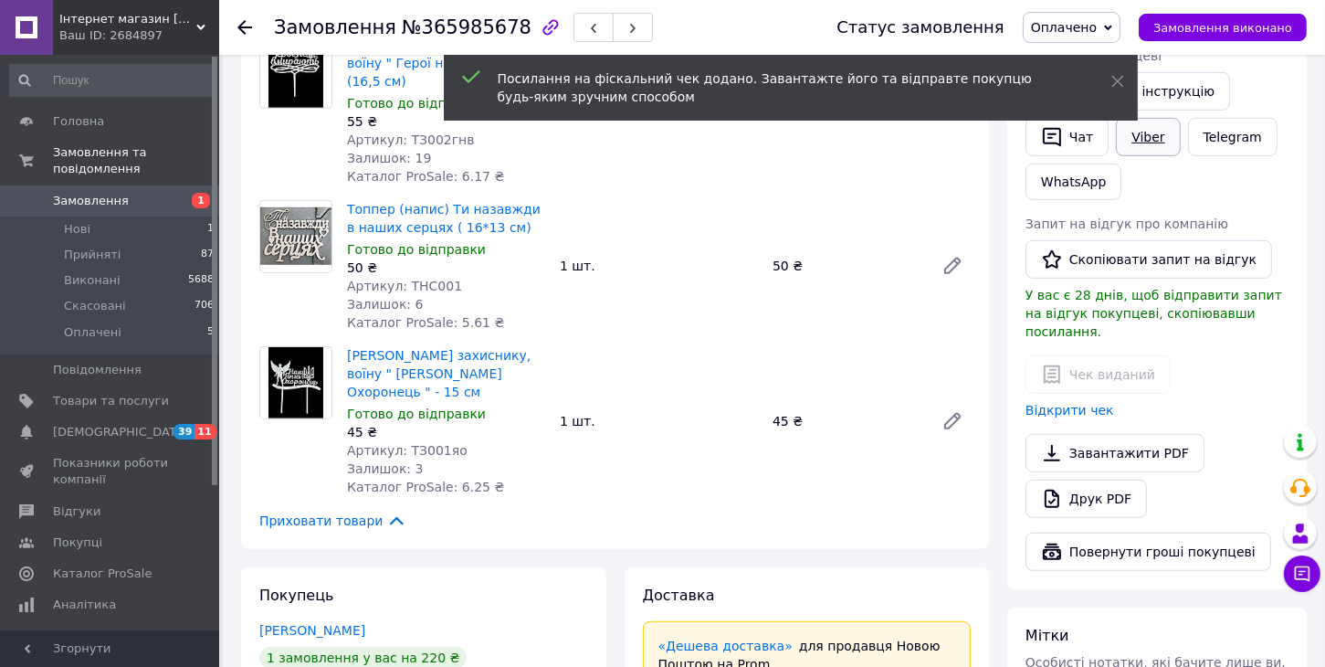
click at [1153, 120] on link "Viber" at bounding box center [1148, 137] width 64 height 38
